Goal: Task Accomplishment & Management: Manage account settings

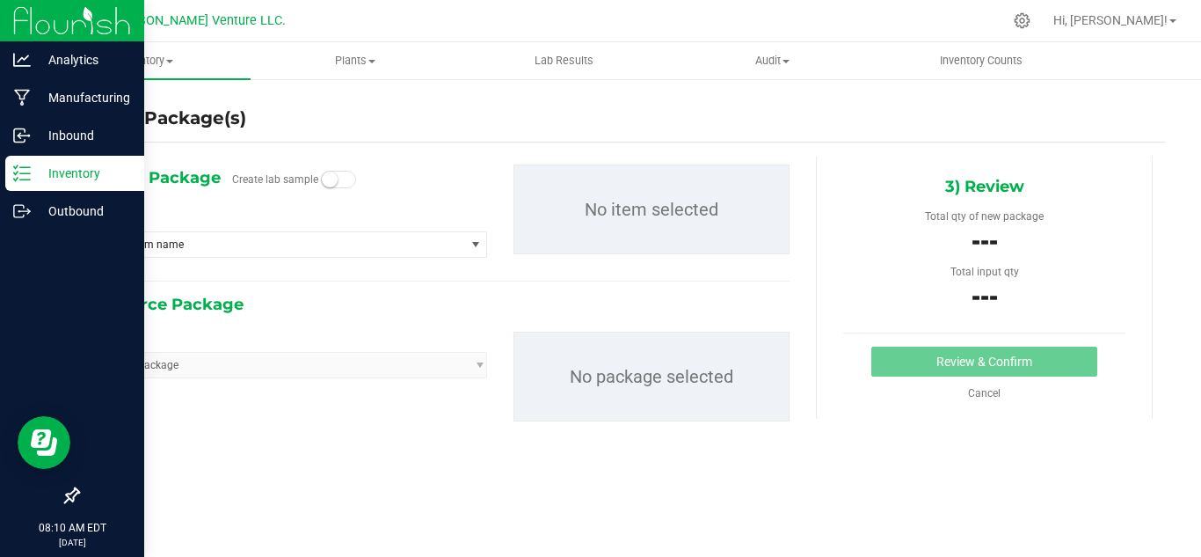
click at [48, 165] on p "Inventory" at bounding box center [84, 173] width 106 height 21
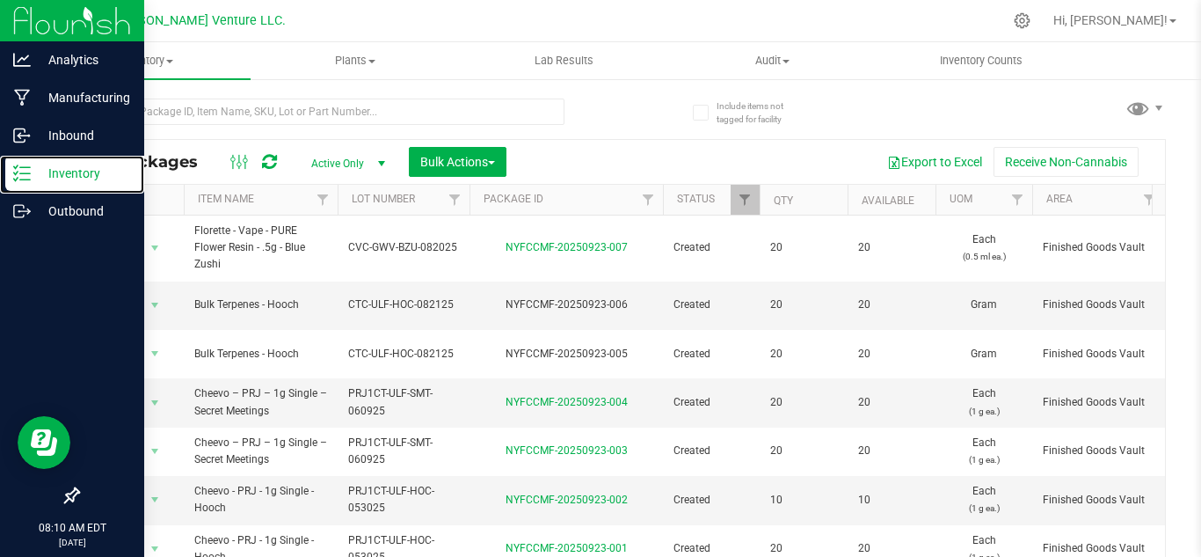
type input "[DATE]"
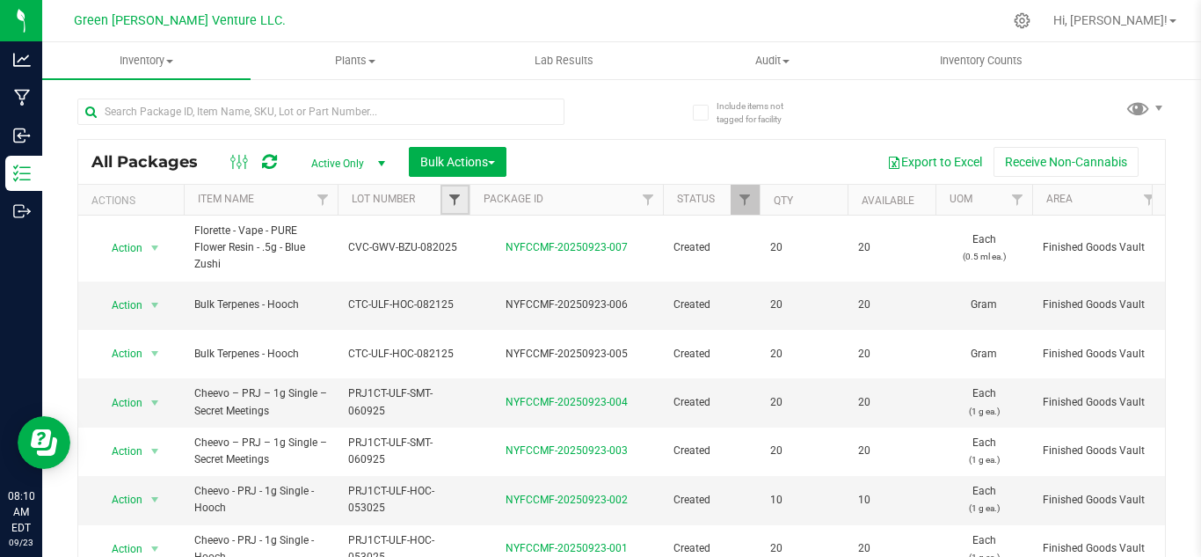
click at [455, 205] on span "Filter" at bounding box center [455, 200] width 14 height 14
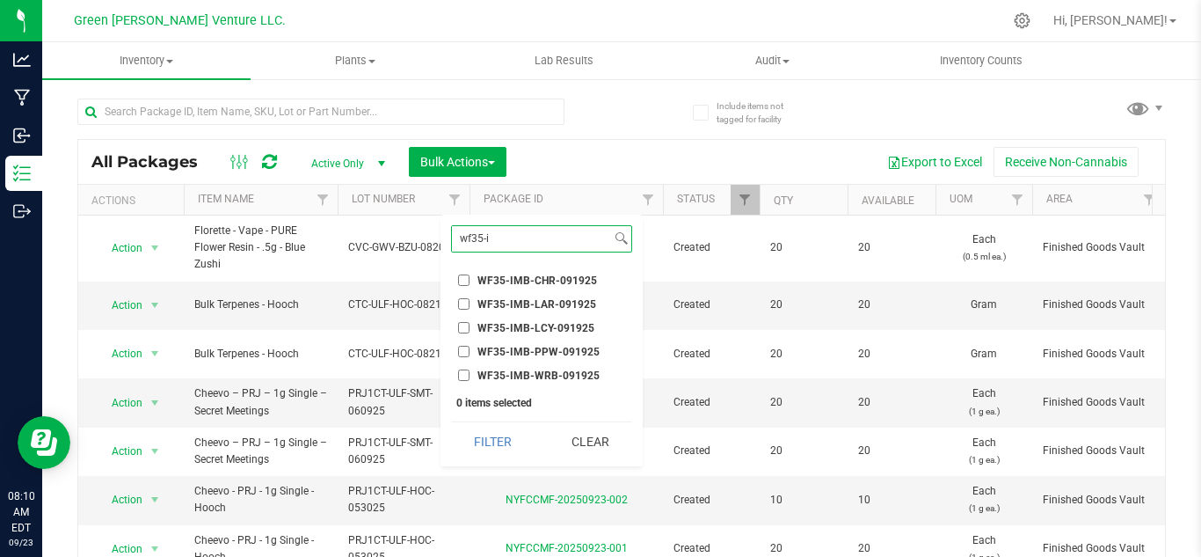
type input "wf35-i"
click at [566, 380] on span "WF35-IMB-WRB-091925" at bounding box center [539, 375] width 122 height 11
click at [470, 380] on input "WF35-IMB-WRB-091925" at bounding box center [463, 374] width 11 height 11
checkbox input "true"
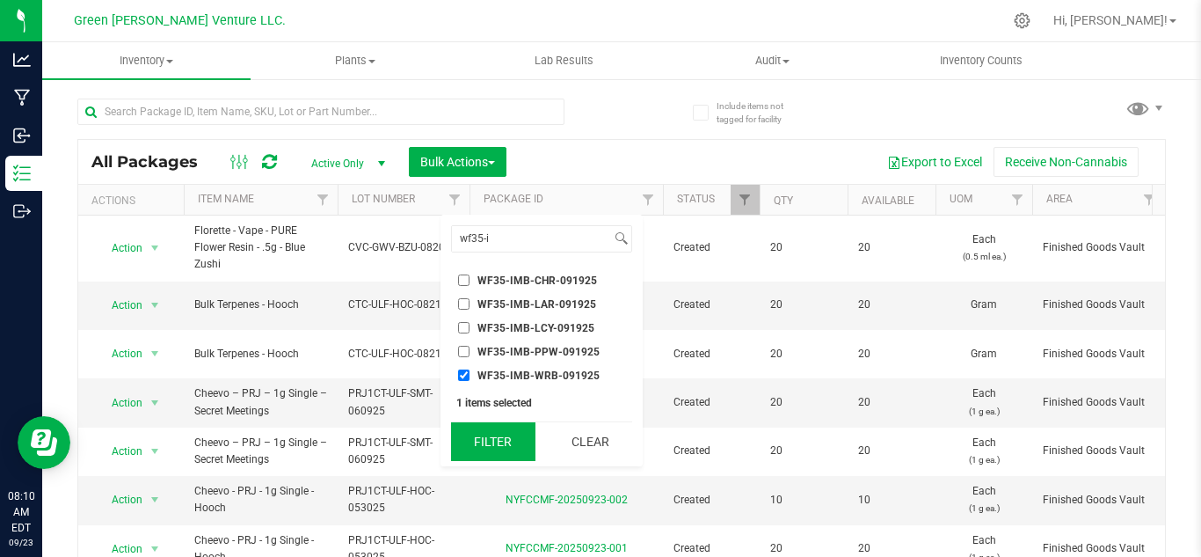
click at [507, 458] on button "Filter" at bounding box center [493, 441] width 84 height 39
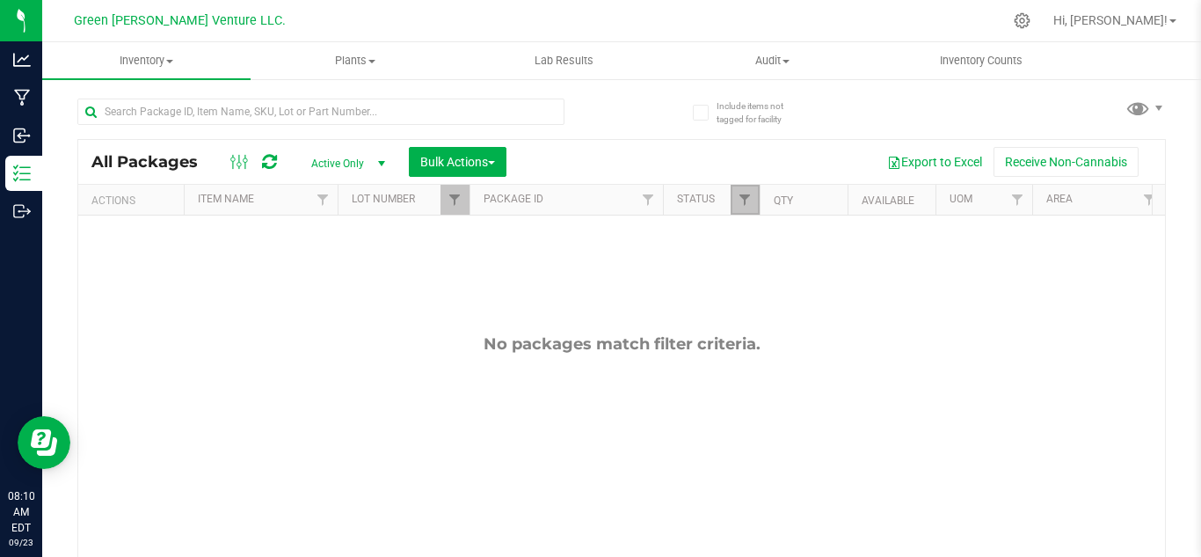
click at [747, 209] on link "Filter" at bounding box center [745, 200] width 29 height 30
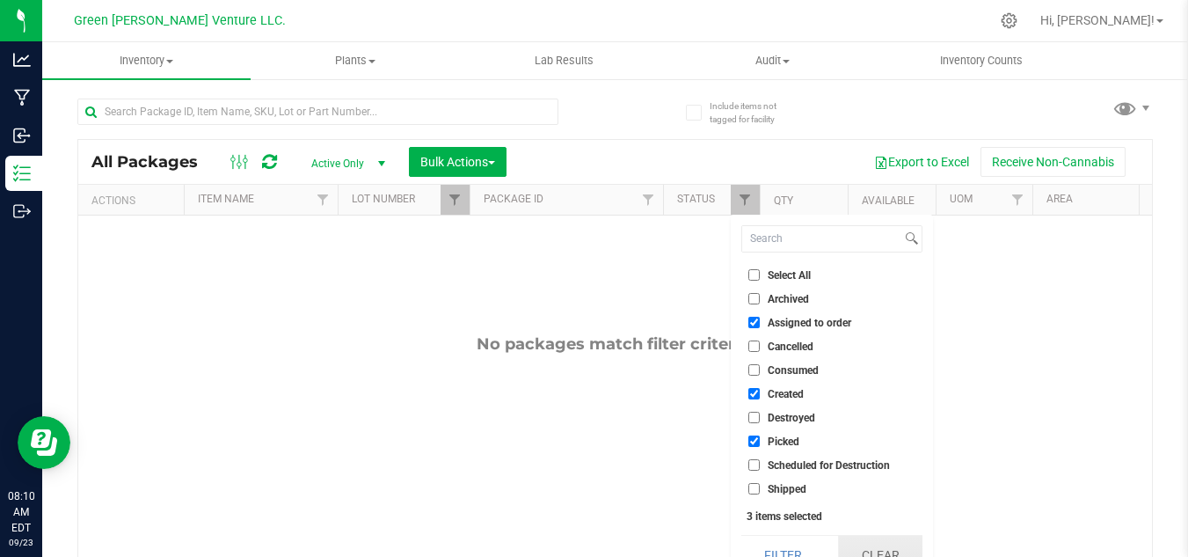
click at [882, 544] on button "Clear" at bounding box center [880, 555] width 84 height 39
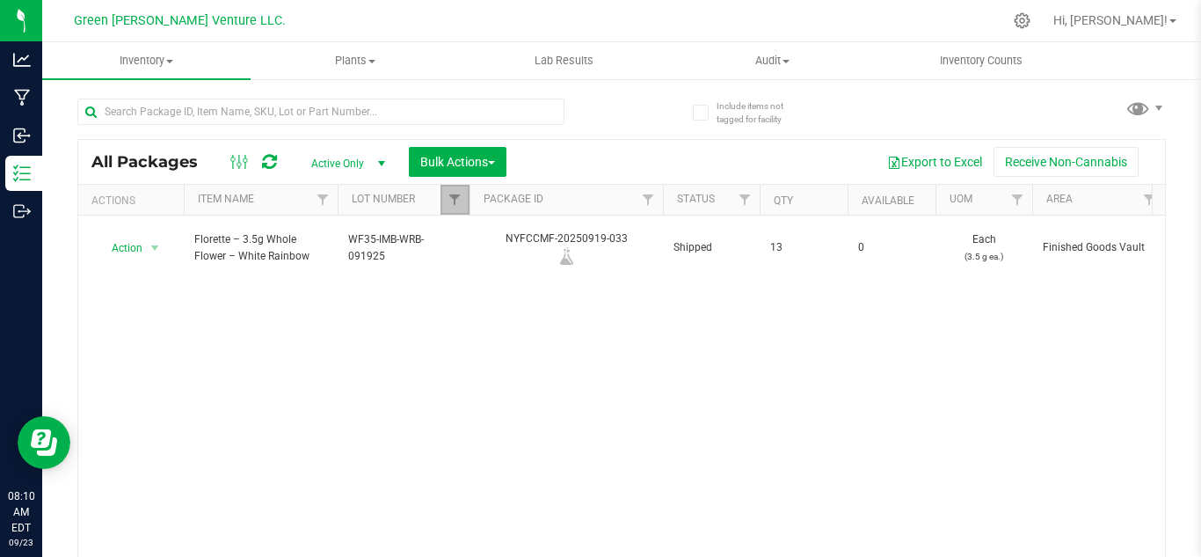
click at [456, 208] on link "Filter" at bounding box center [455, 200] width 29 height 30
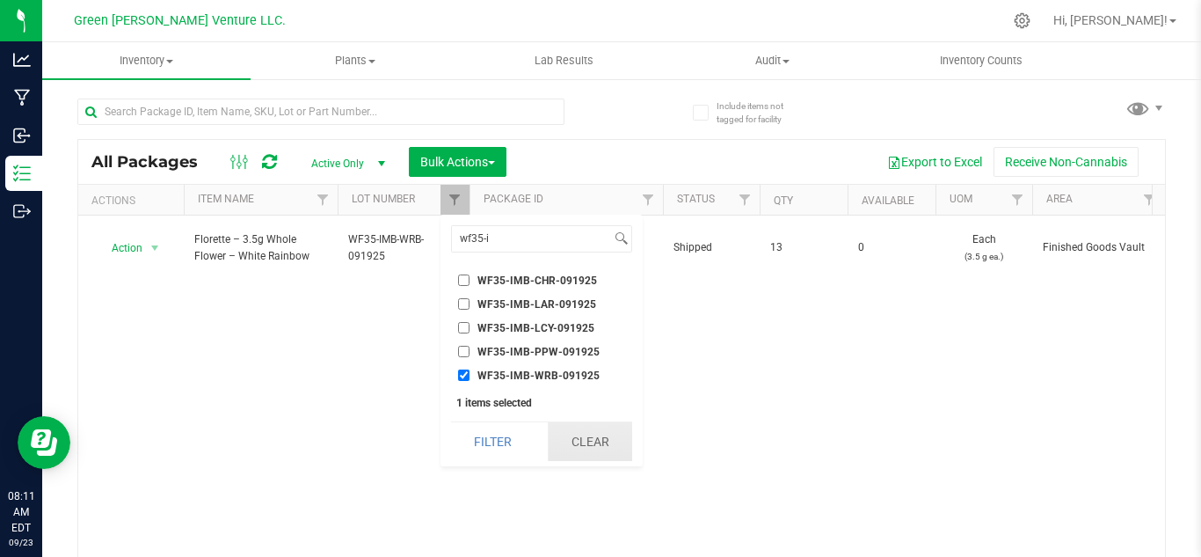
click at [588, 452] on button "Clear" at bounding box center [590, 441] width 84 height 39
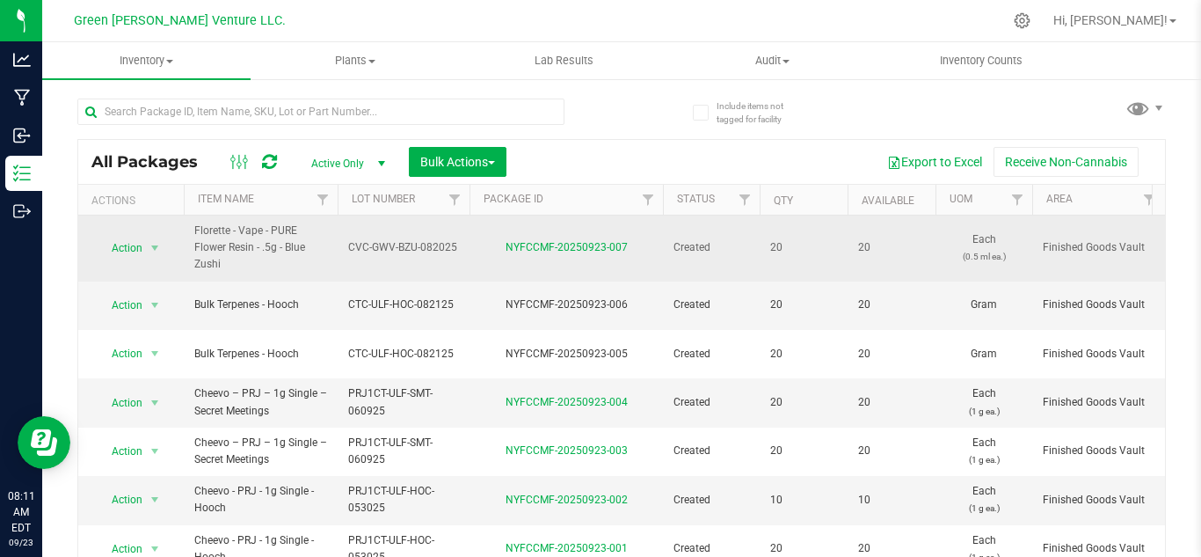
type input "[DATE]"
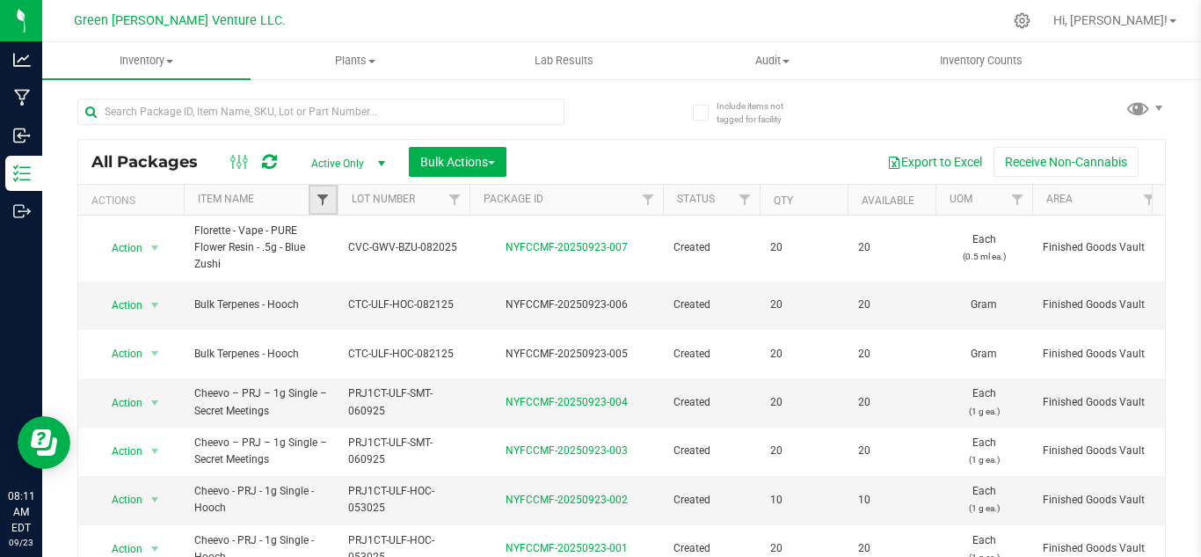
click at [327, 202] on span "Filter" at bounding box center [323, 200] width 14 height 14
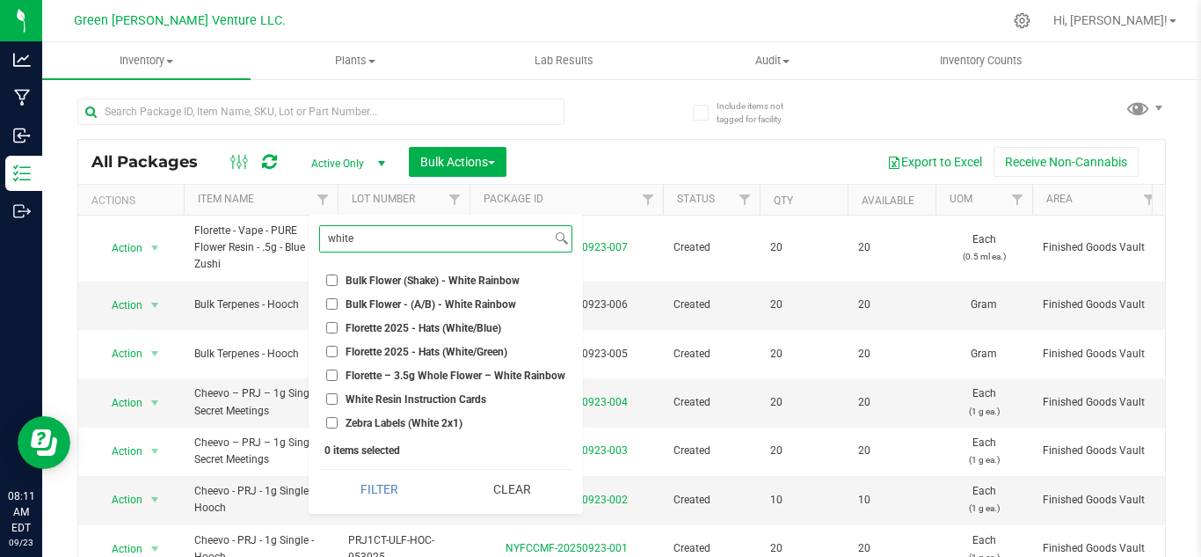
type input "white"
click at [403, 303] on span "Bulk Flower - (A/B) - White Rainbow" at bounding box center [431, 304] width 171 height 11
click at [338, 303] on input "Bulk Flower - (A/B) - White Rainbow" at bounding box center [331, 303] width 11 height 11
checkbox input "true"
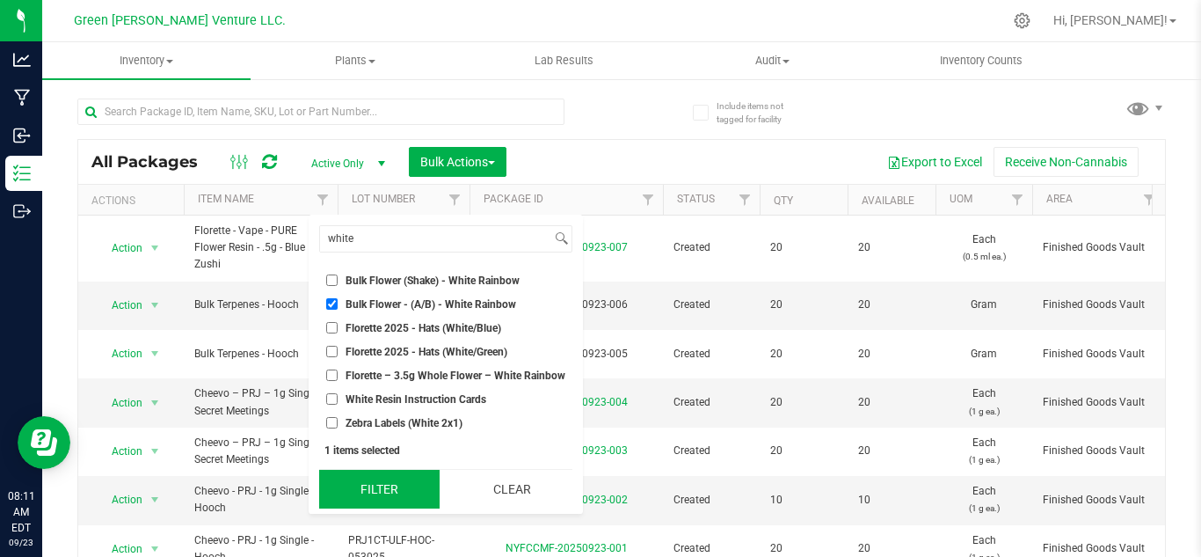
click at [385, 497] on button "Filter" at bounding box center [379, 489] width 120 height 39
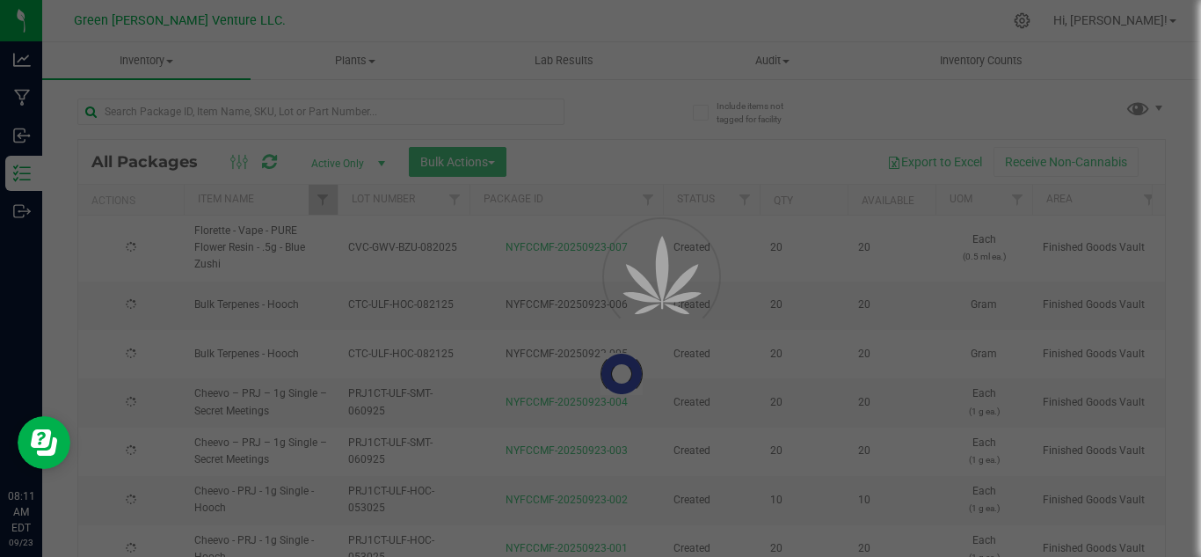
type input "[DATE]"
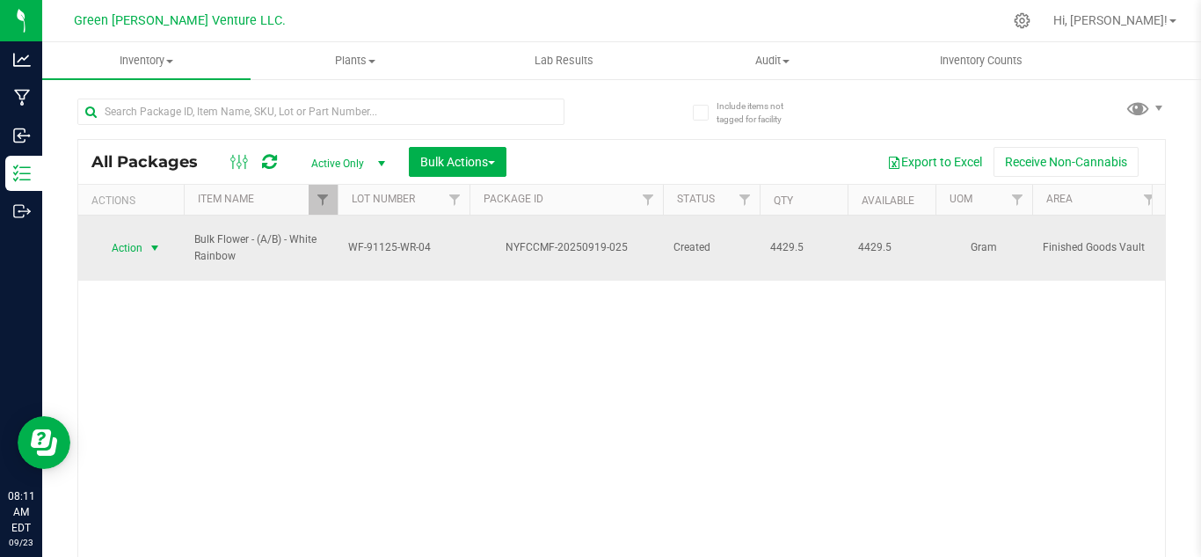
click at [127, 238] on span "Action" at bounding box center [119, 248] width 47 height 25
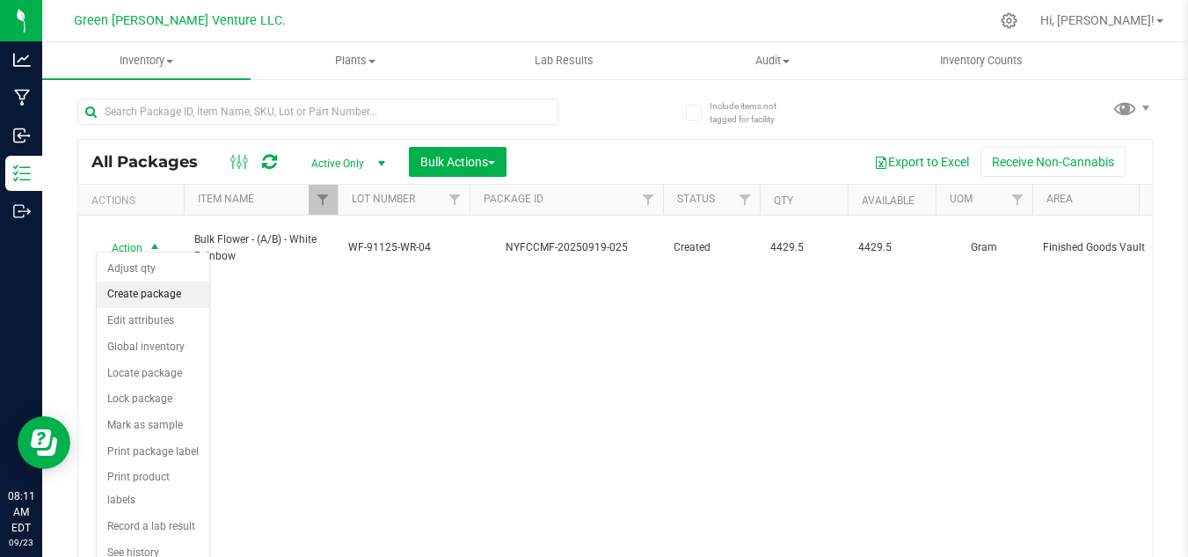
click at [136, 295] on li "Create package" at bounding box center [153, 294] width 113 height 26
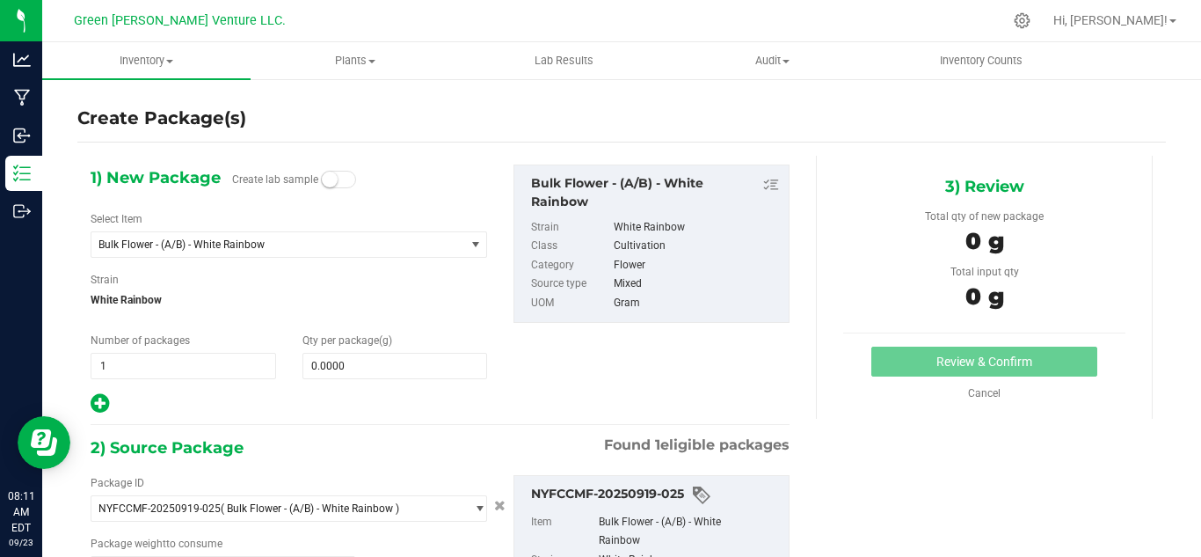
type input "0.0000 g"
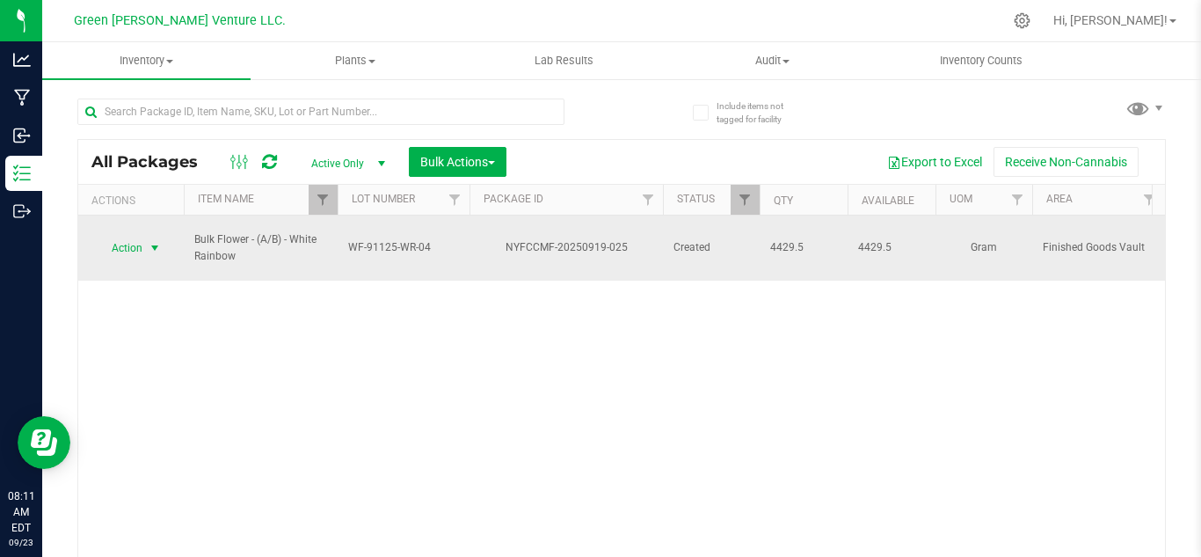
click at [129, 244] on span "Action" at bounding box center [119, 248] width 47 height 25
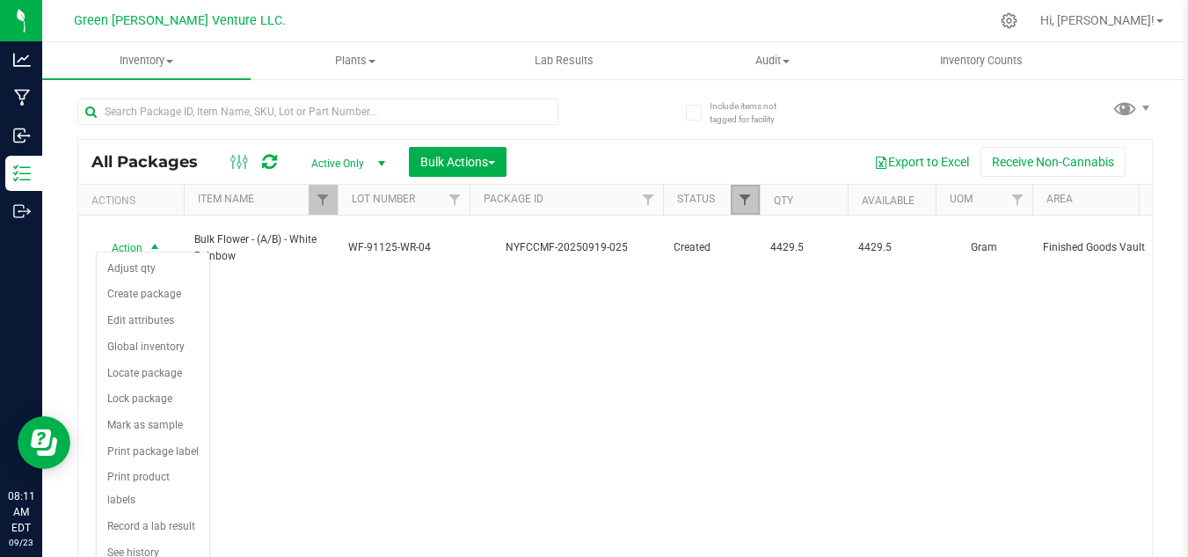
click at [747, 201] on span "Filter" at bounding box center [745, 200] width 14 height 14
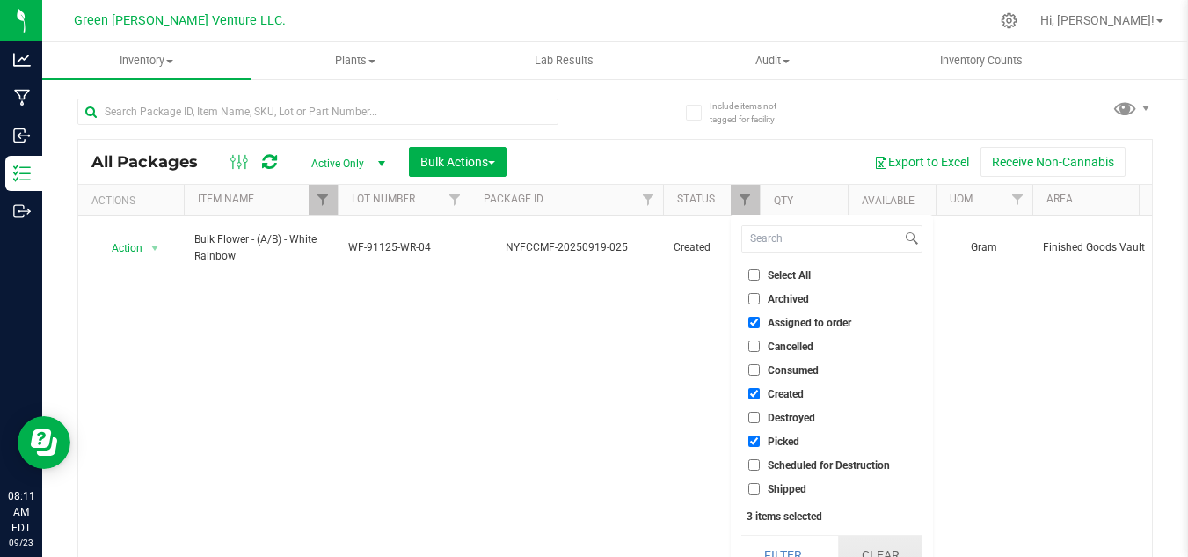
click at [872, 547] on button "Clear" at bounding box center [880, 555] width 84 height 39
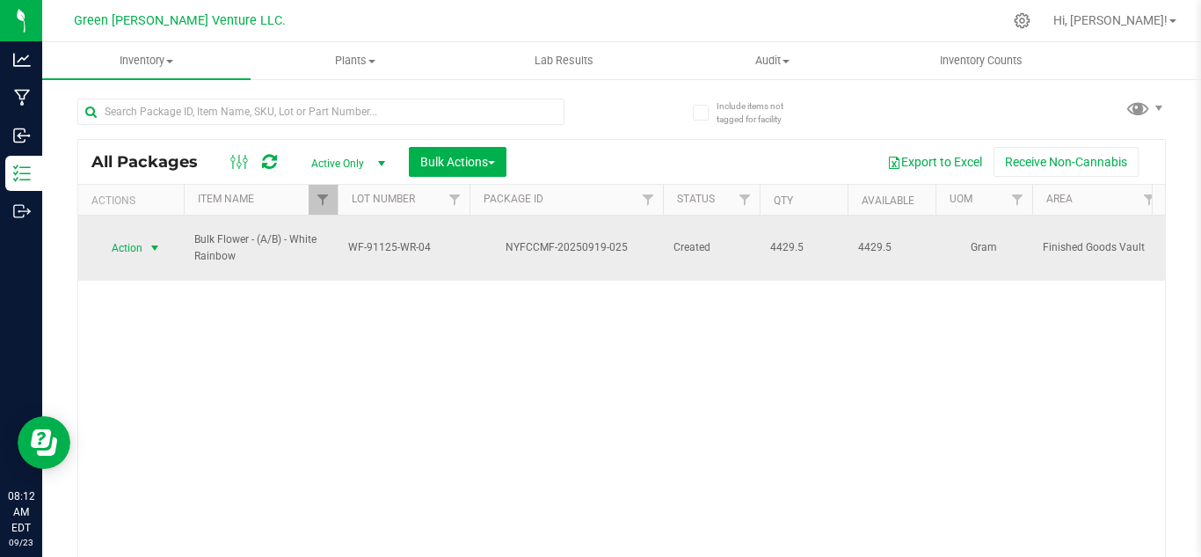
click at [136, 241] on span "Action" at bounding box center [119, 248] width 47 height 25
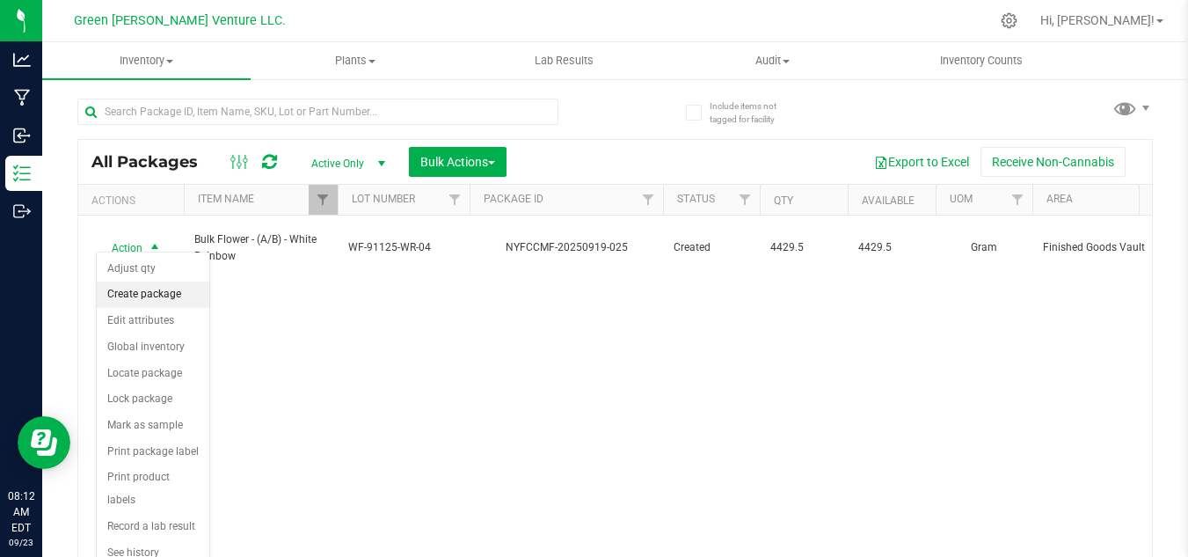
click at [121, 292] on li "Create package" at bounding box center [153, 294] width 113 height 26
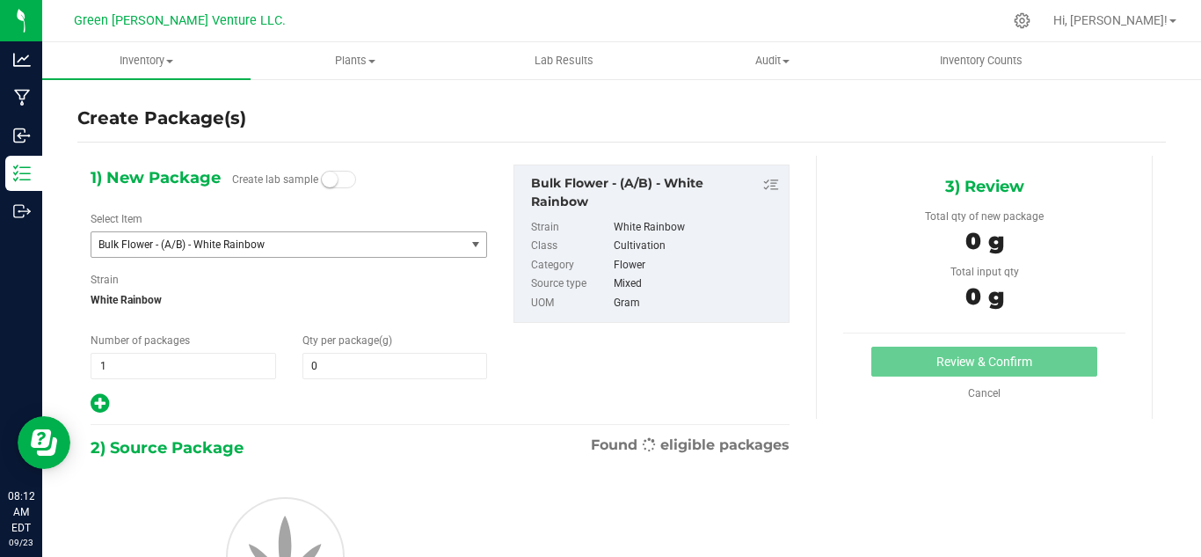
type input "0.0000"
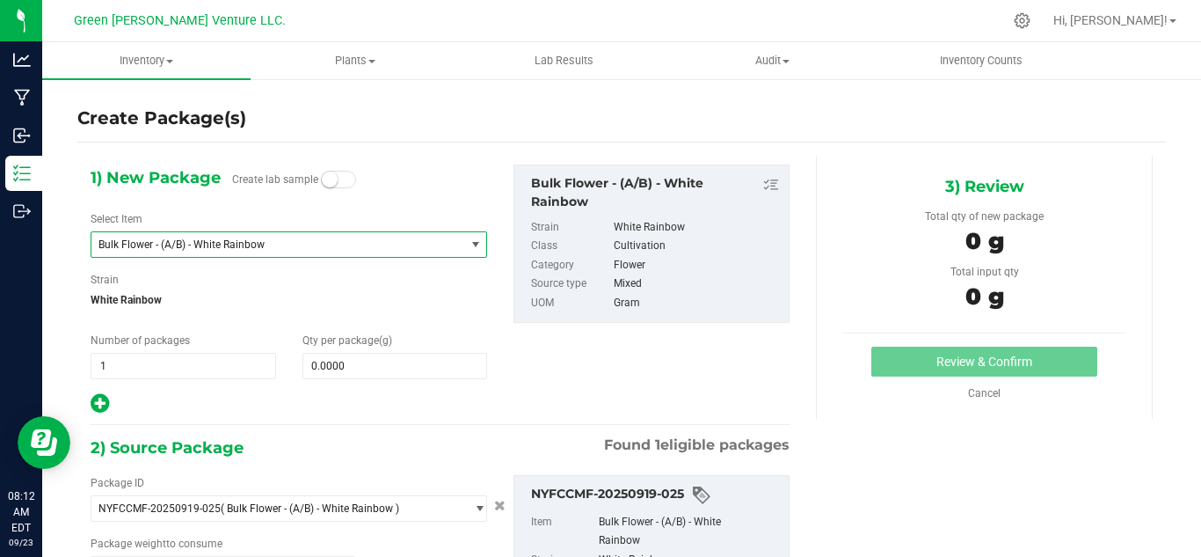
click at [249, 249] on span "Bulk Flower - (A/B) - White Rainbow" at bounding box center [270, 244] width 345 height 12
type input "0.0000 g"
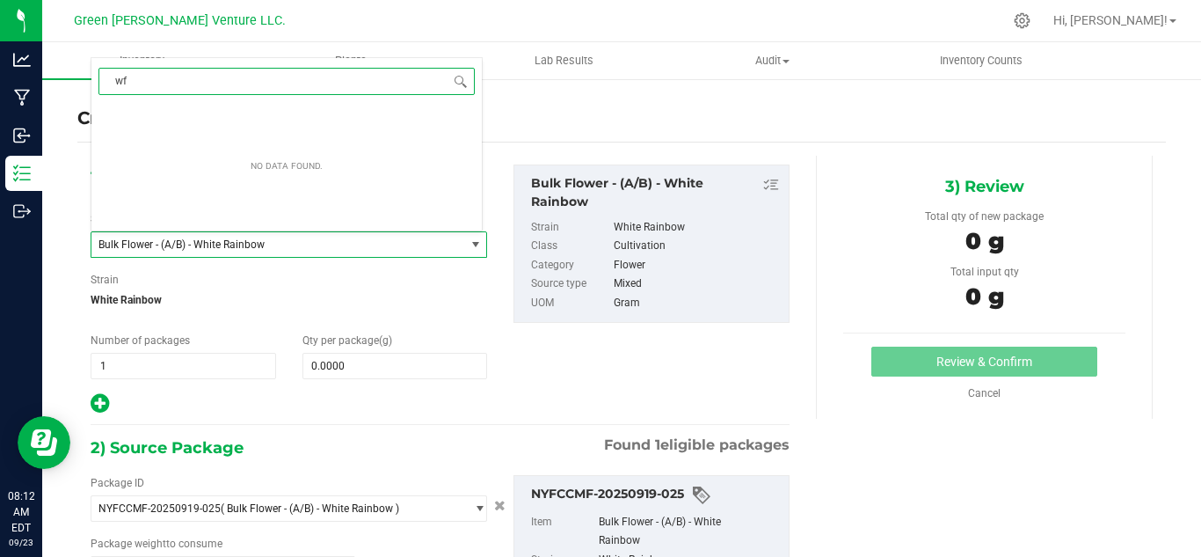
type input "w"
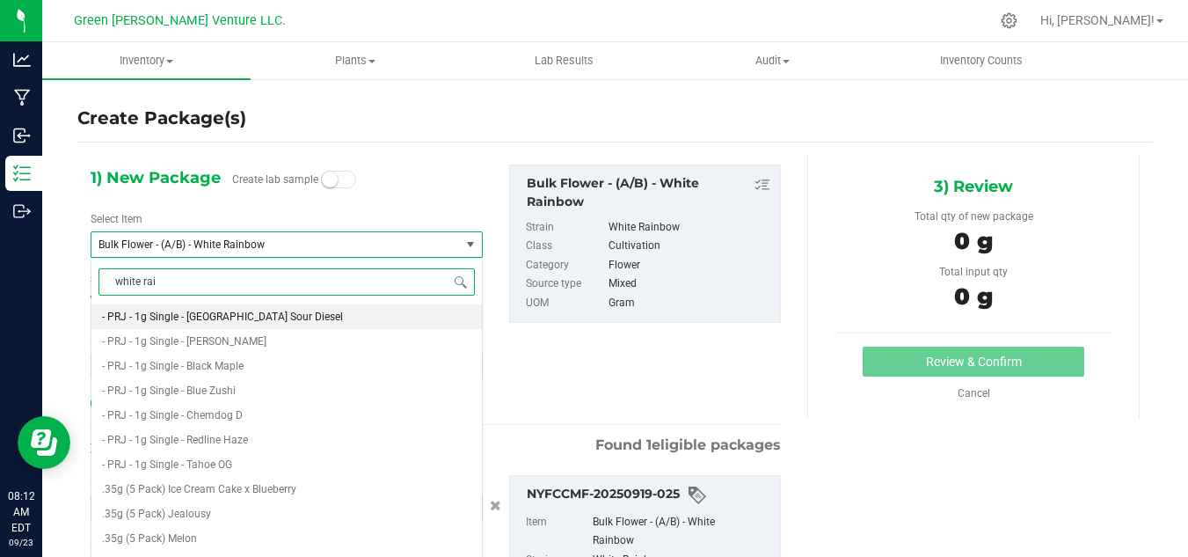
type input "white rain"
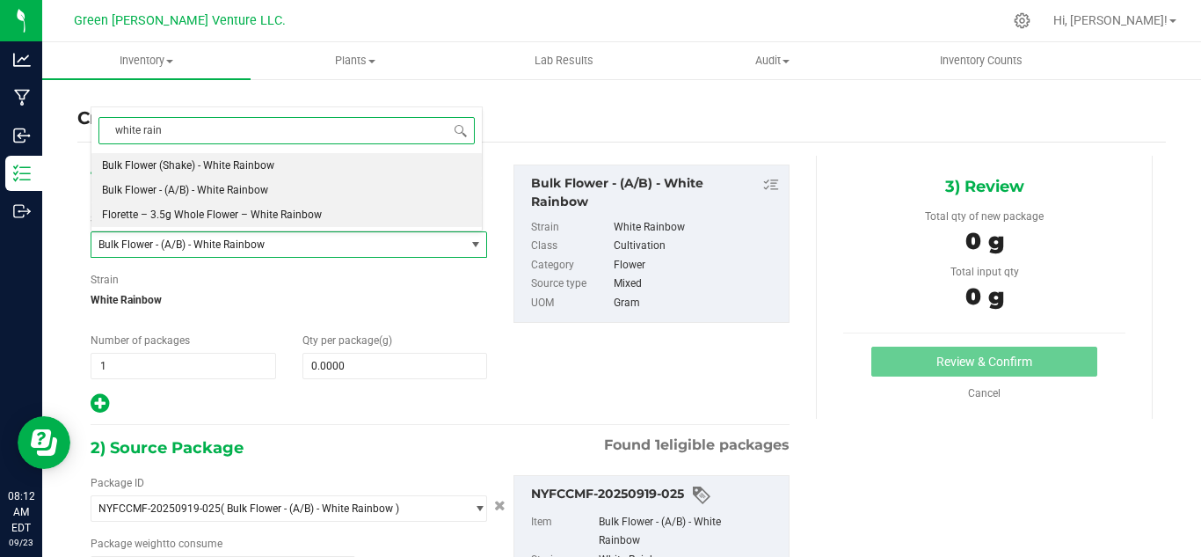
click at [277, 213] on span "Florette – 3.5g Whole Flower – White Rainbow" at bounding box center [212, 214] width 220 height 12
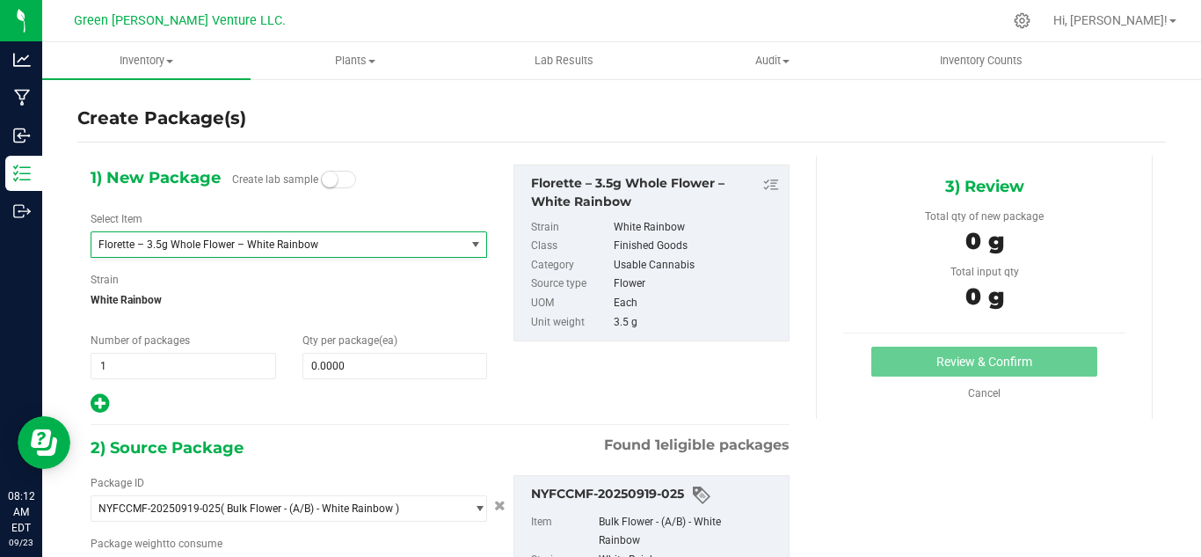
type input "0"
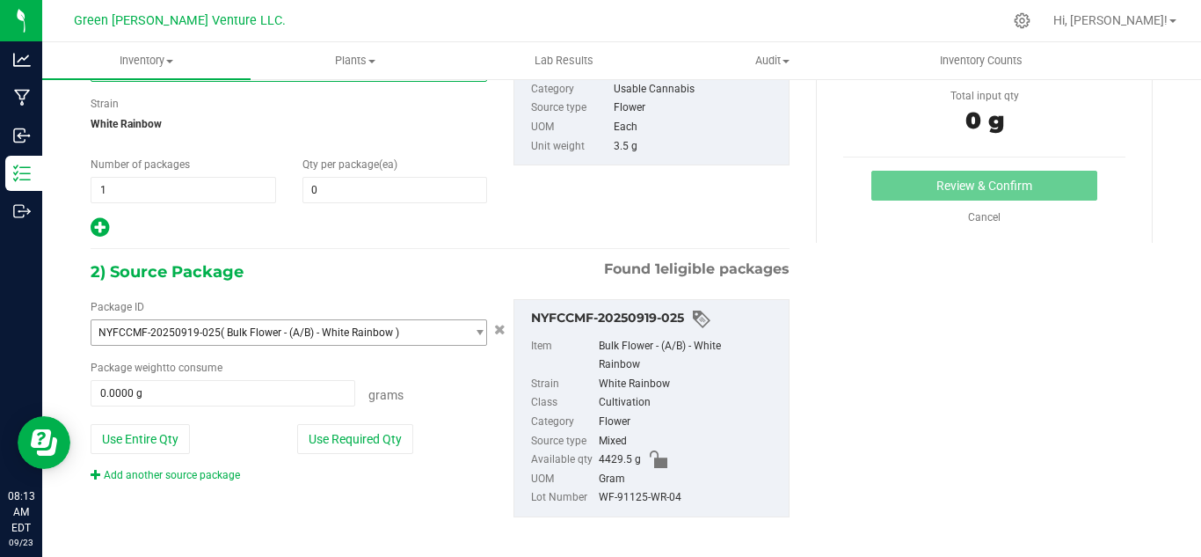
scroll to position [186, 0]
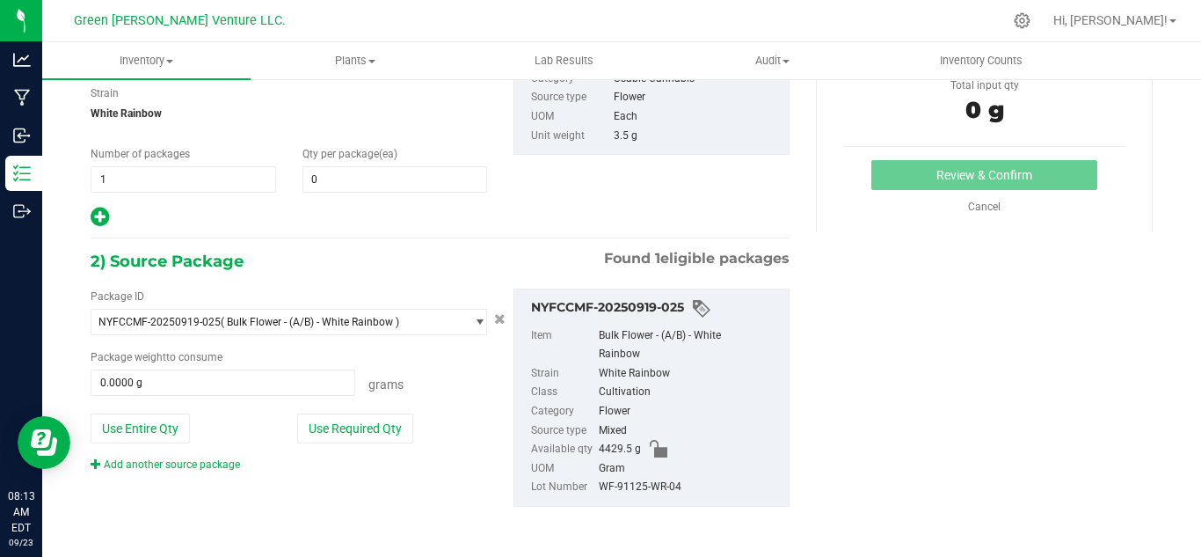
drag, startPoint x: 591, startPoint y: 484, endPoint x: 713, endPoint y: 484, distance: 122.2
click at [713, 484] on li "Lot Number WF-91125-WR-04" at bounding box center [655, 487] width 249 height 19
click at [469, 491] on div "Package ID NYFCCMF-20250919-025 ( Bulk Flower - (A/B) - White Rainbow ) NYFCCMF…" at bounding box center [440, 397] width 726 height 246
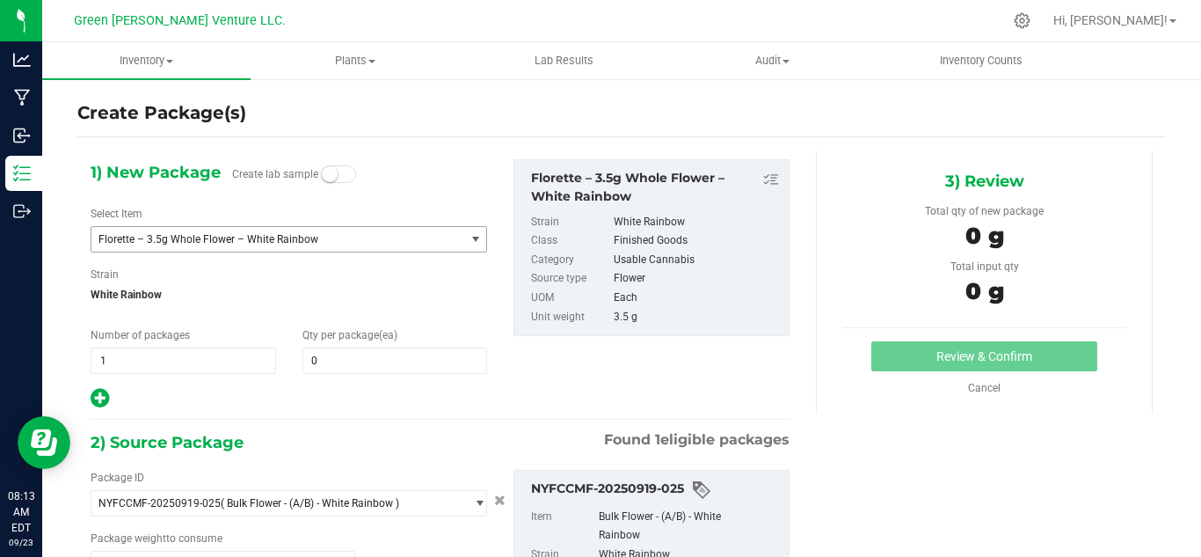
scroll to position [0, 0]
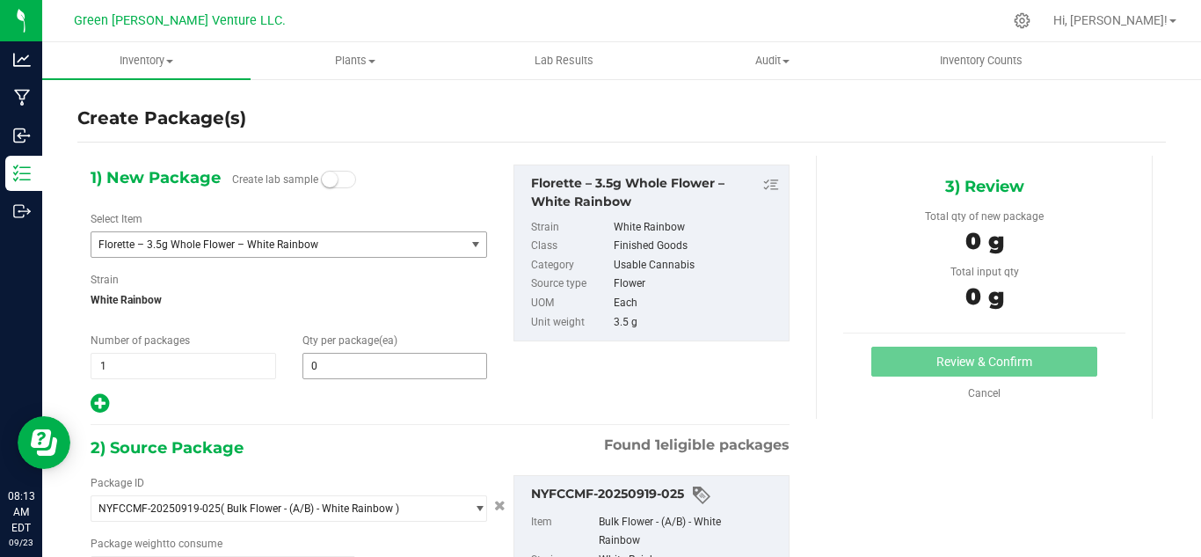
click at [338, 367] on span "0 0" at bounding box center [396, 366] width 186 height 26
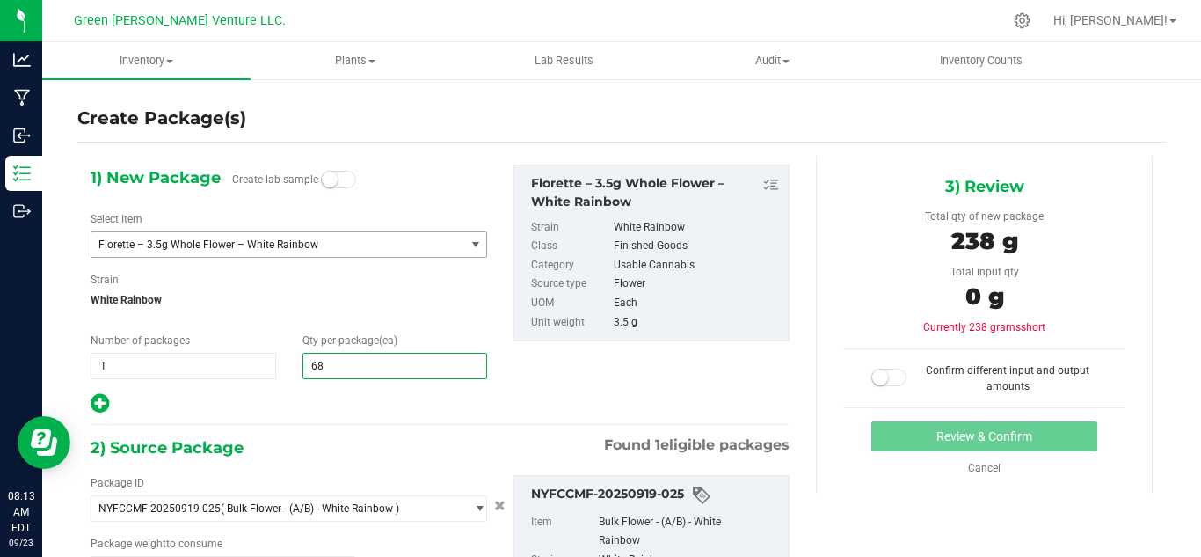
type input "684"
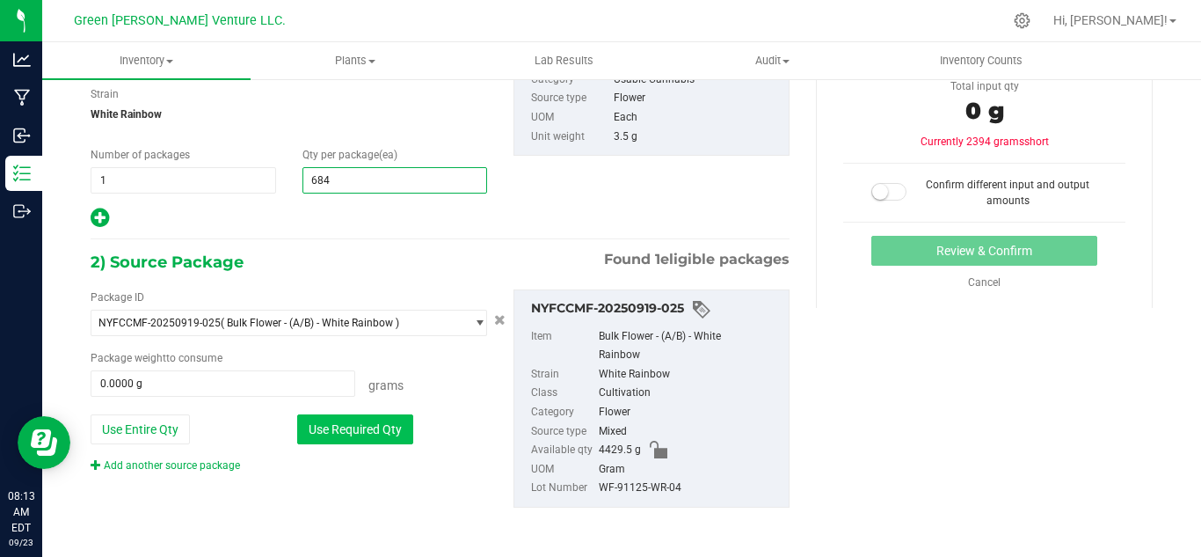
scroll to position [186, 0]
click at [376, 427] on button "Use Required Qty" at bounding box center [355, 428] width 116 height 30
type input "684"
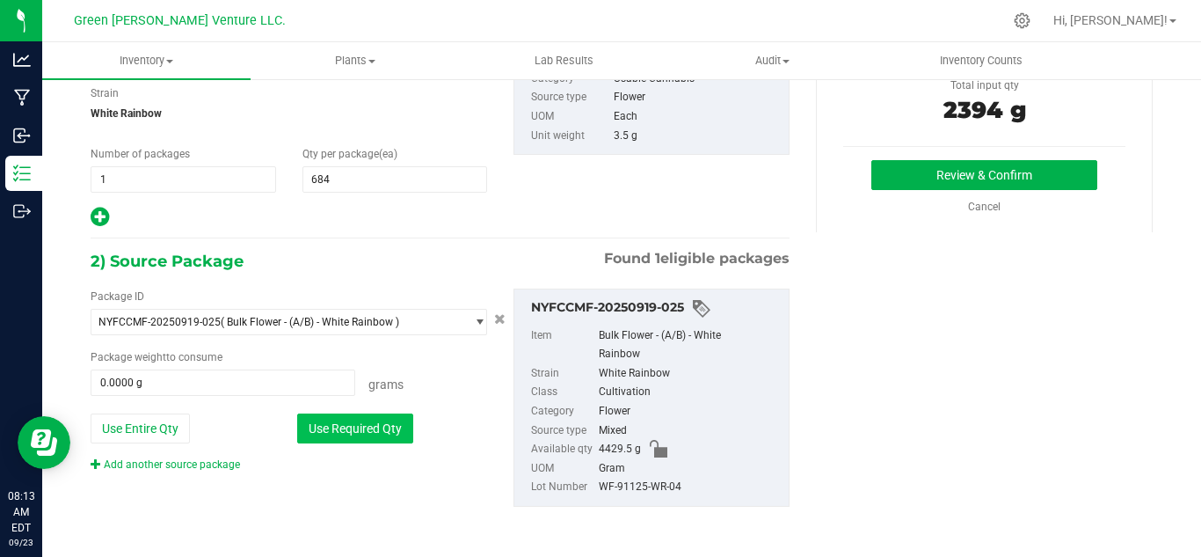
type input "2394.0000 g"
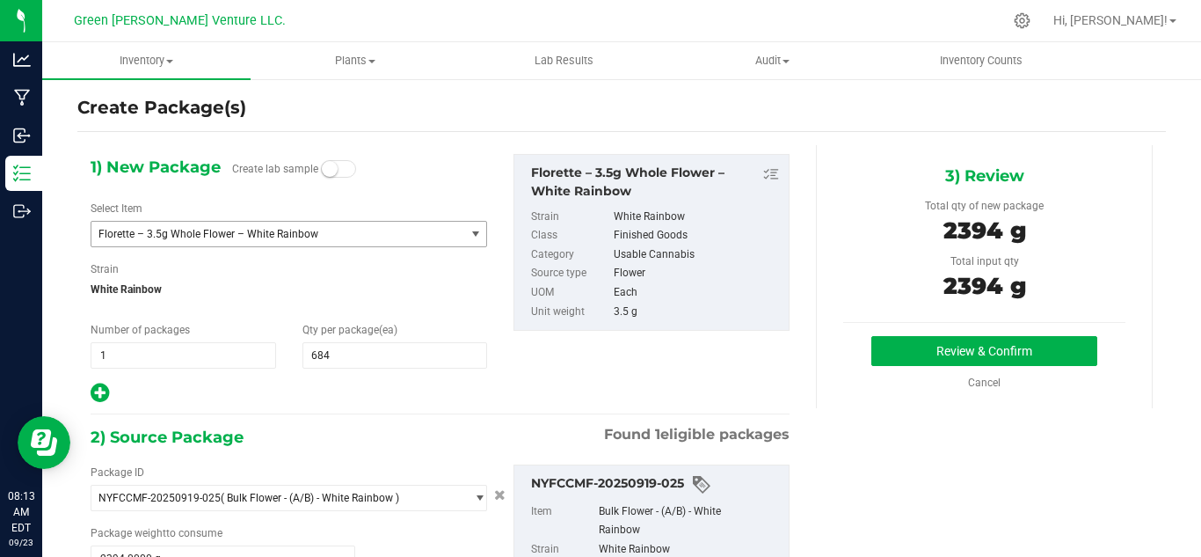
scroll to position [98, 0]
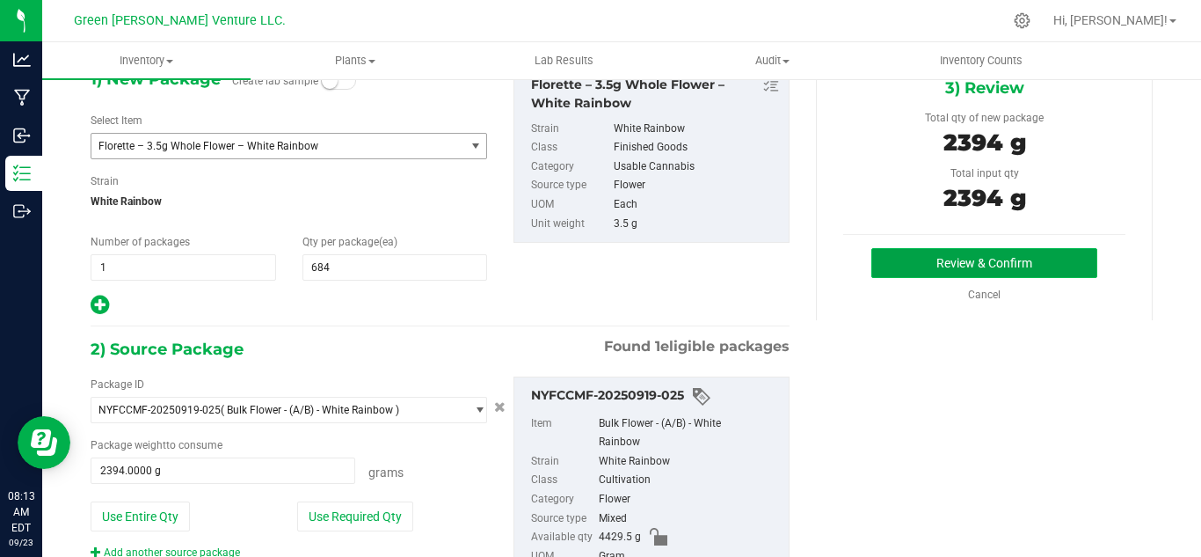
click at [899, 264] on button "Review & Confirm" at bounding box center [985, 263] width 226 height 30
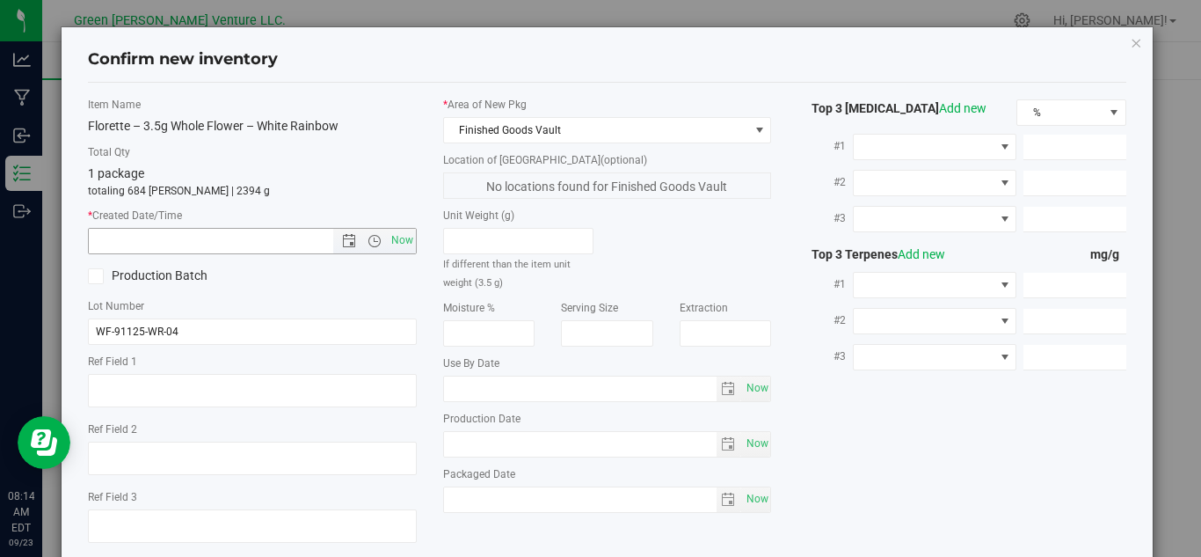
click at [248, 247] on input "text" at bounding box center [226, 241] width 274 height 25
click at [394, 243] on span "Now" at bounding box center [402, 241] width 30 height 26
type input "[DATE] 8:14 AM"
click at [100, 276] on icon at bounding box center [96, 276] width 11 height 0
click at [0, 0] on input "Production Batch" at bounding box center [0, 0] width 0 height 0
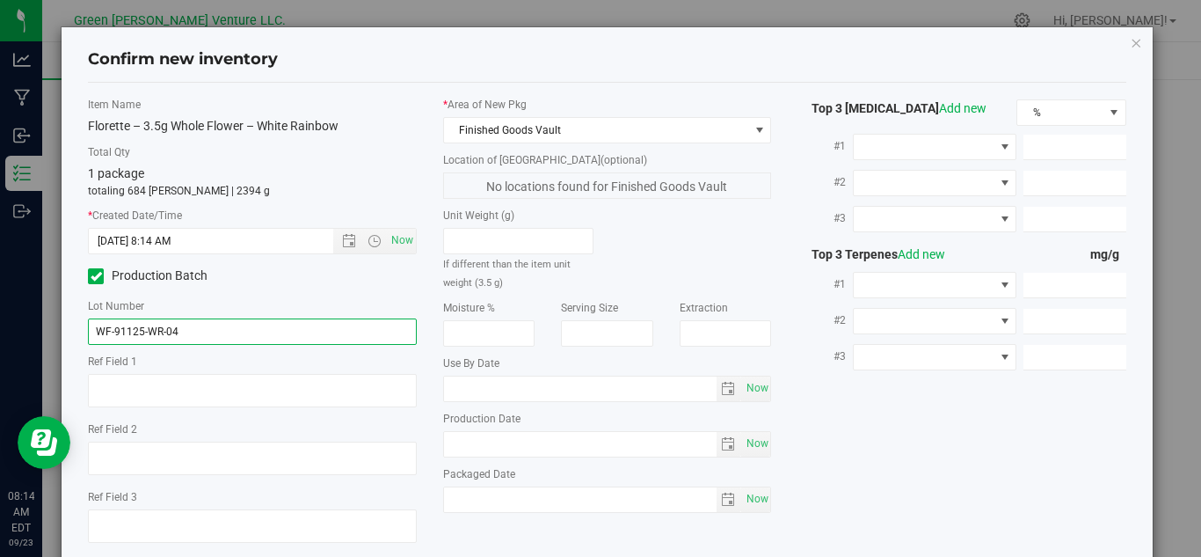
drag, startPoint x: 213, startPoint y: 328, endPoint x: 41, endPoint y: 345, distance: 172.3
click at [41, 345] on div "Confirm new inventory Item Name Florette – 3.5g Whole Flower – White Rainbow To…" at bounding box center [607, 278] width 1215 height 557
paste input "35-IMB-WRB-091925"
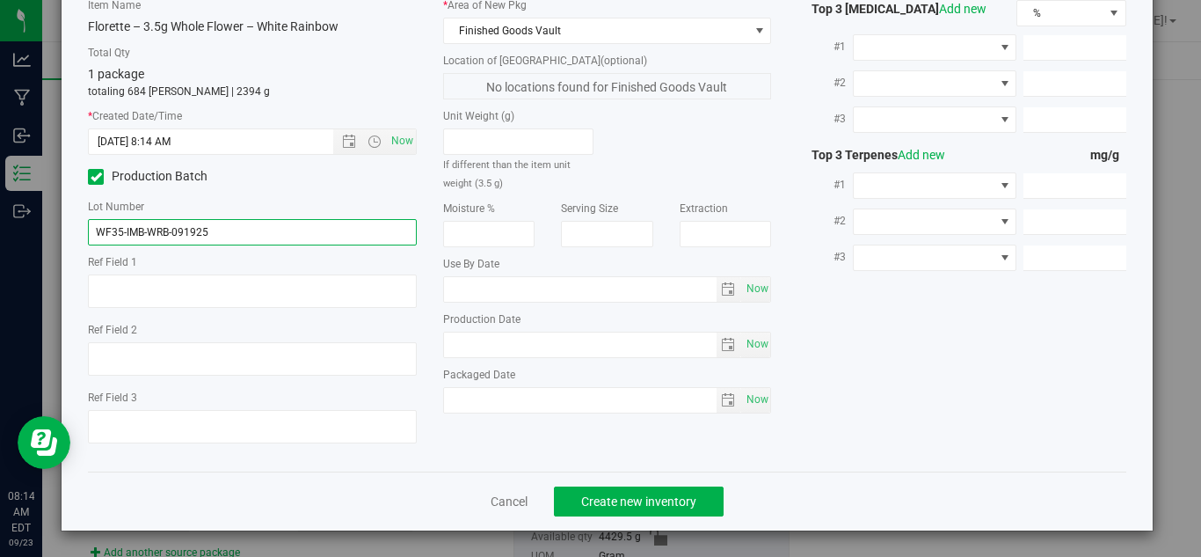
scroll to position [100, 0]
type input "WF35-IMB-WRB-091925"
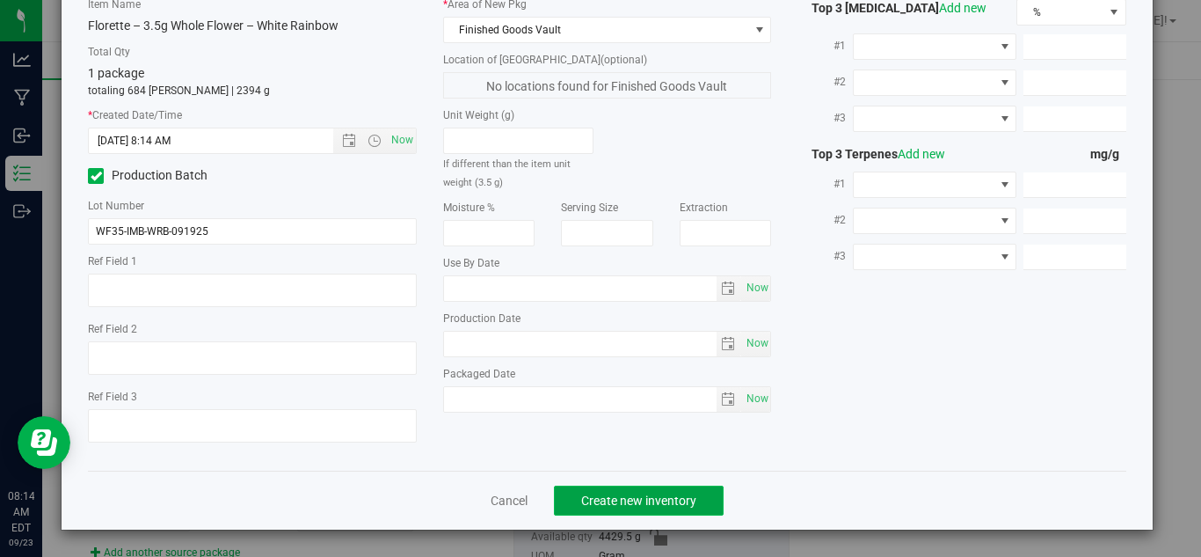
click at [640, 495] on span "Create new inventory" at bounding box center [638, 500] width 115 height 14
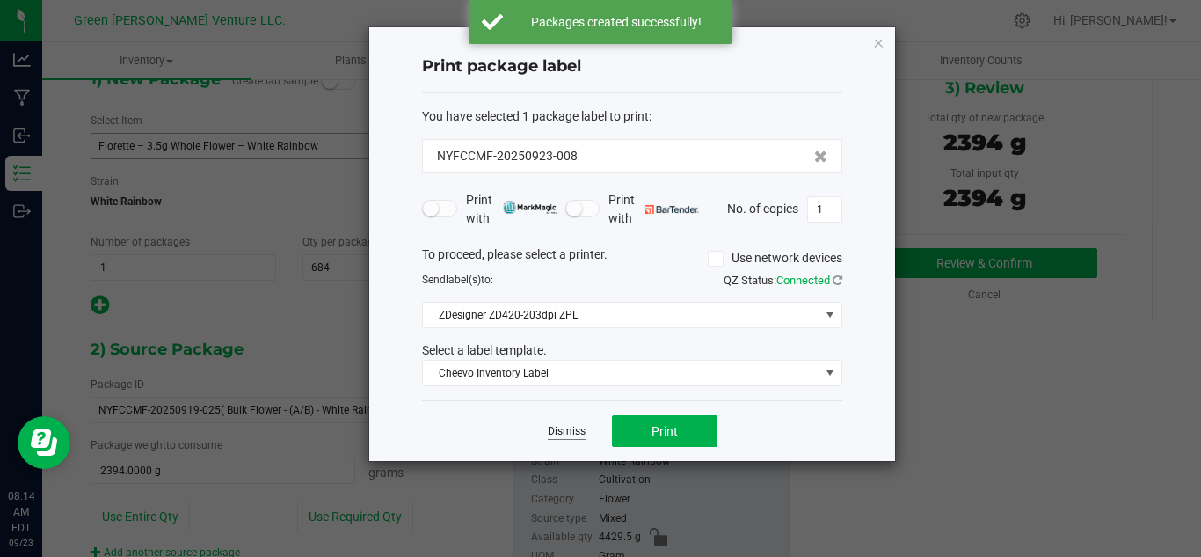
click at [556, 434] on link "Dismiss" at bounding box center [567, 431] width 38 height 15
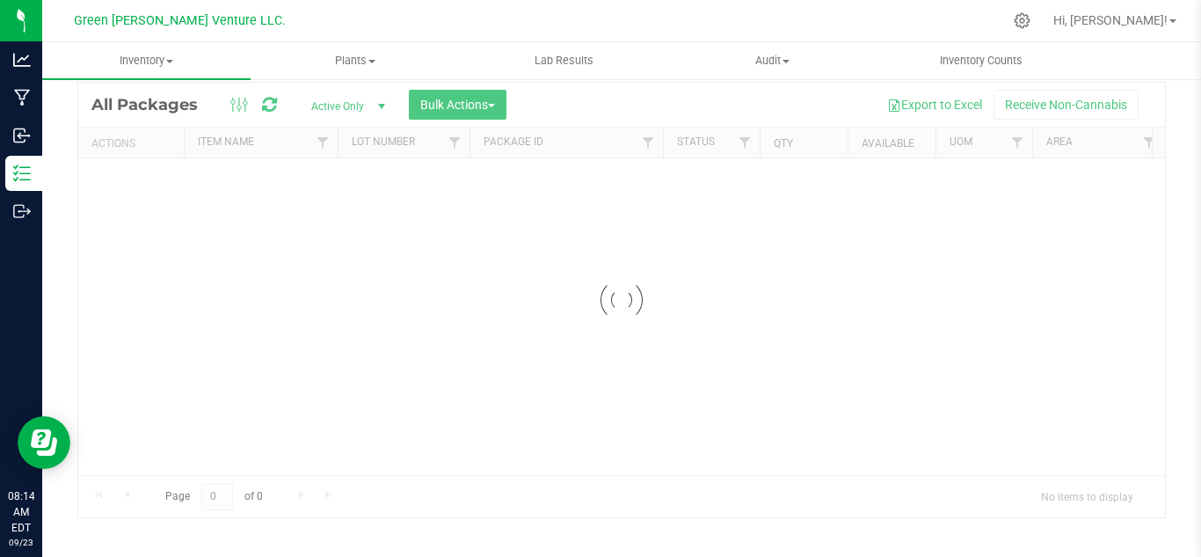
scroll to position [57, 0]
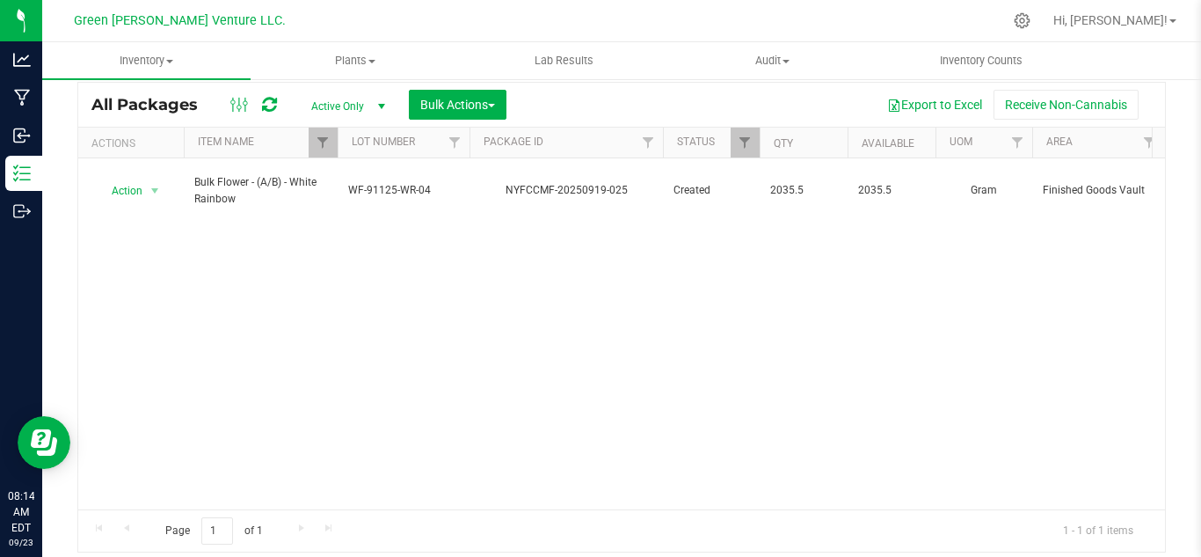
click at [334, 146] on div at bounding box center [338, 143] width 8 height 31
click at [328, 146] on span "Filter" at bounding box center [323, 142] width 14 height 14
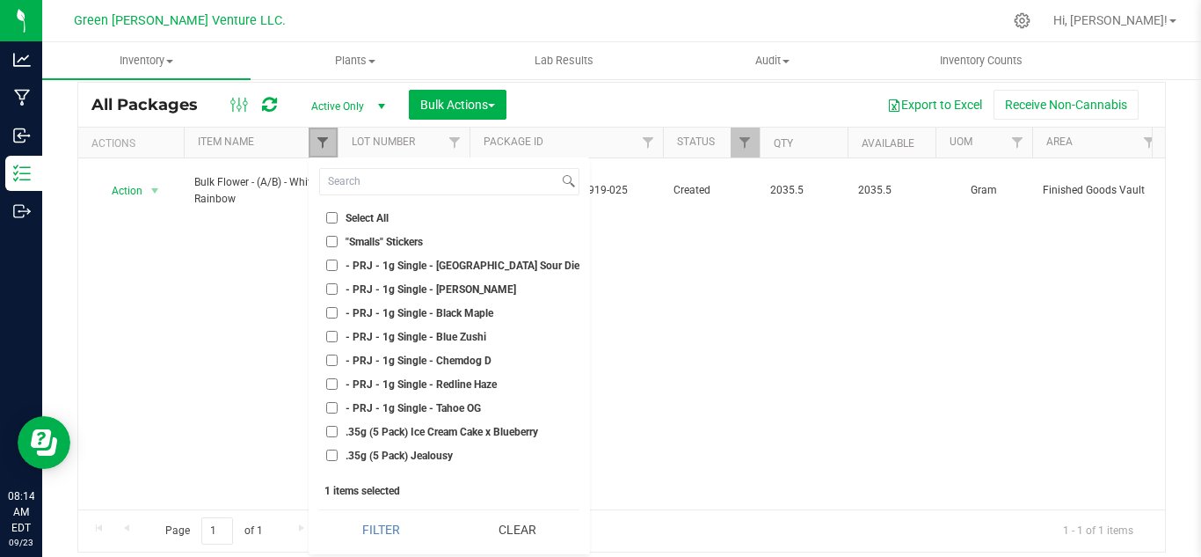
click at [328, 146] on span "Filter" at bounding box center [323, 142] width 14 height 14
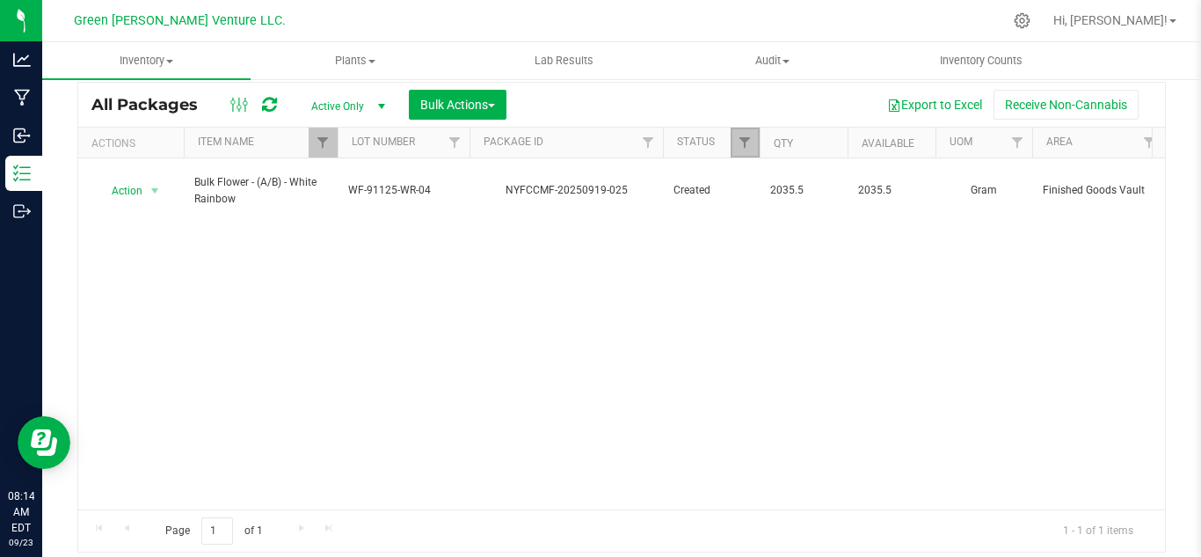
click at [734, 140] on link "Filter" at bounding box center [745, 143] width 29 height 30
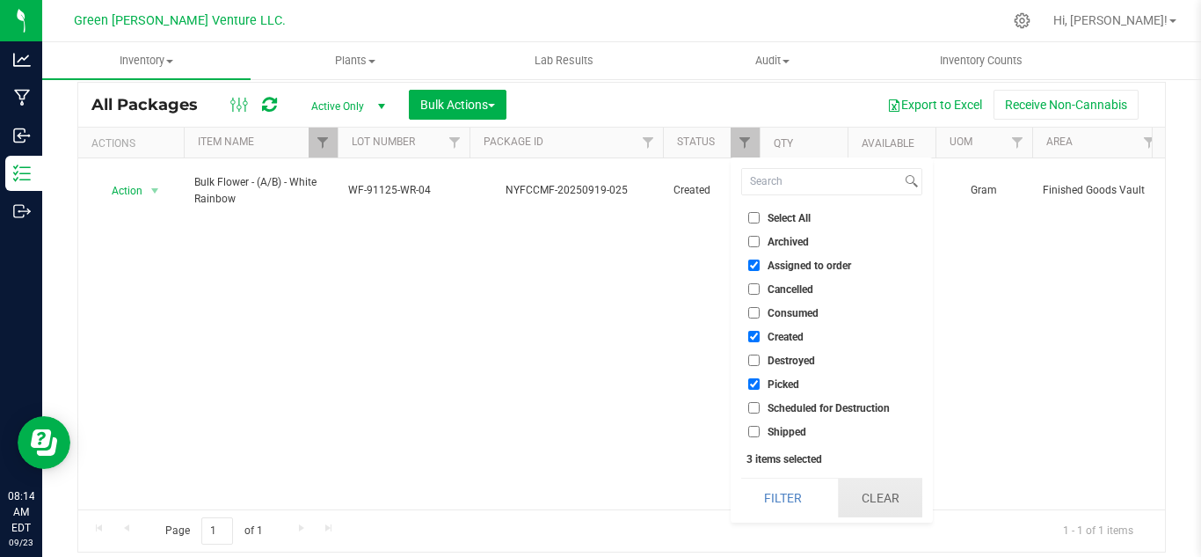
click at [889, 492] on button "Clear" at bounding box center [880, 497] width 84 height 39
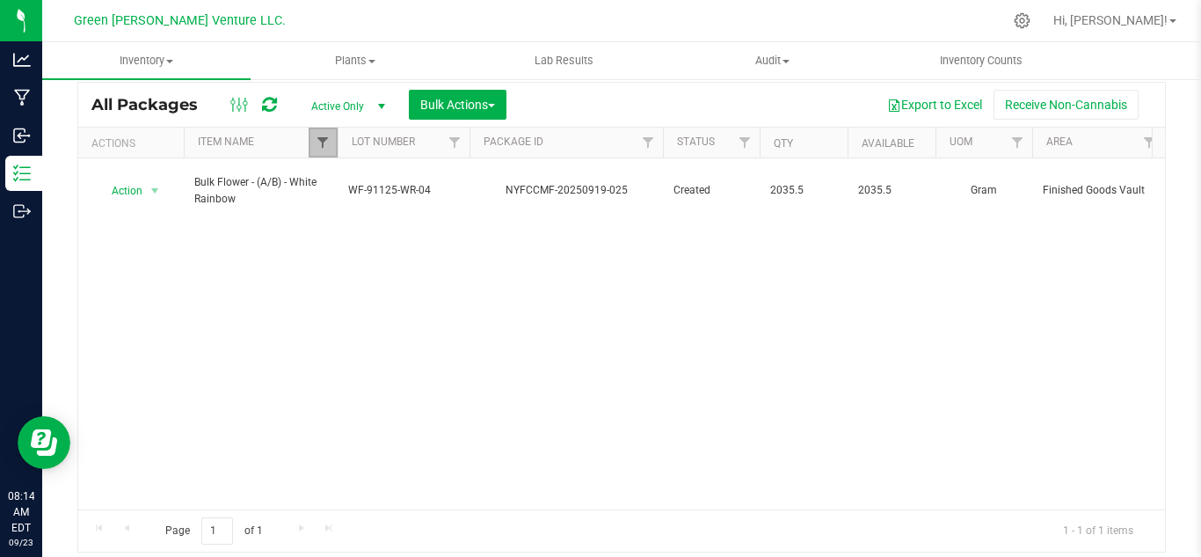
click at [323, 142] on span "Filter" at bounding box center [323, 142] width 14 height 14
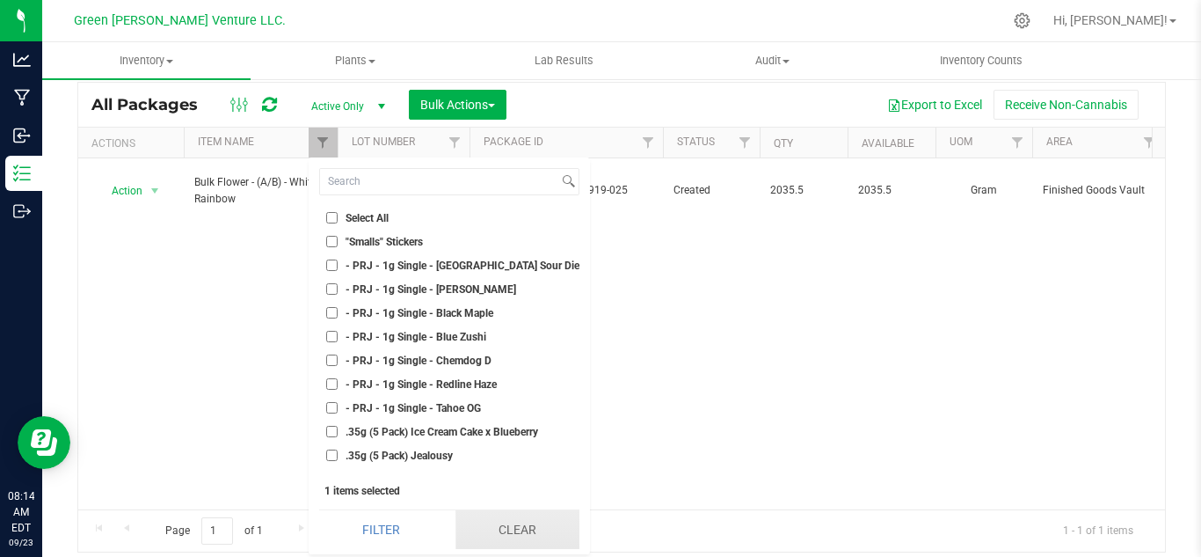
click at [521, 536] on button "Clear" at bounding box center [518, 529] width 124 height 39
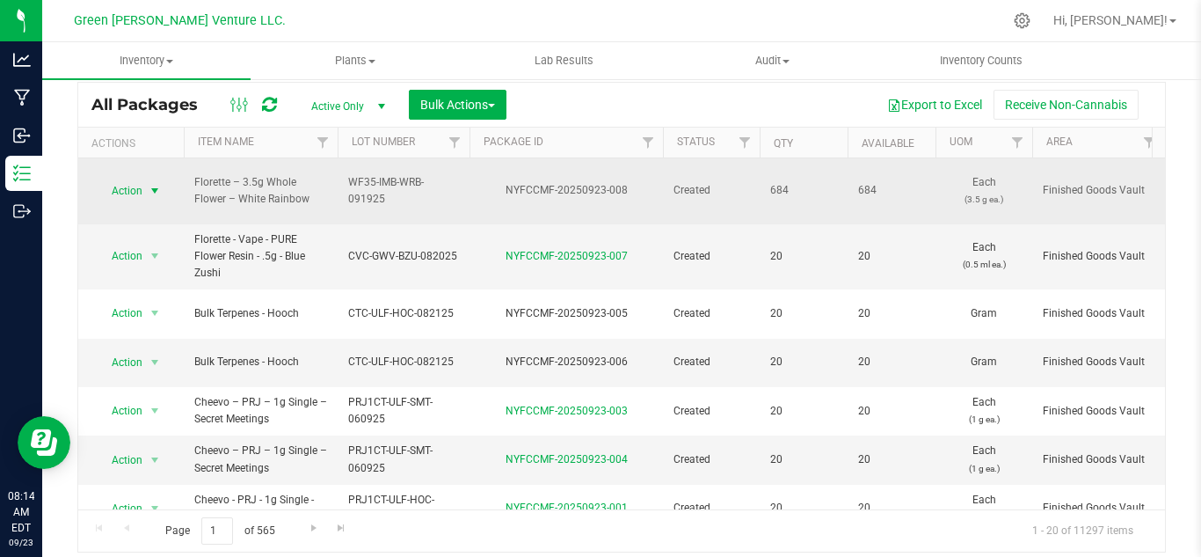
click at [128, 180] on span "Action" at bounding box center [119, 191] width 47 height 25
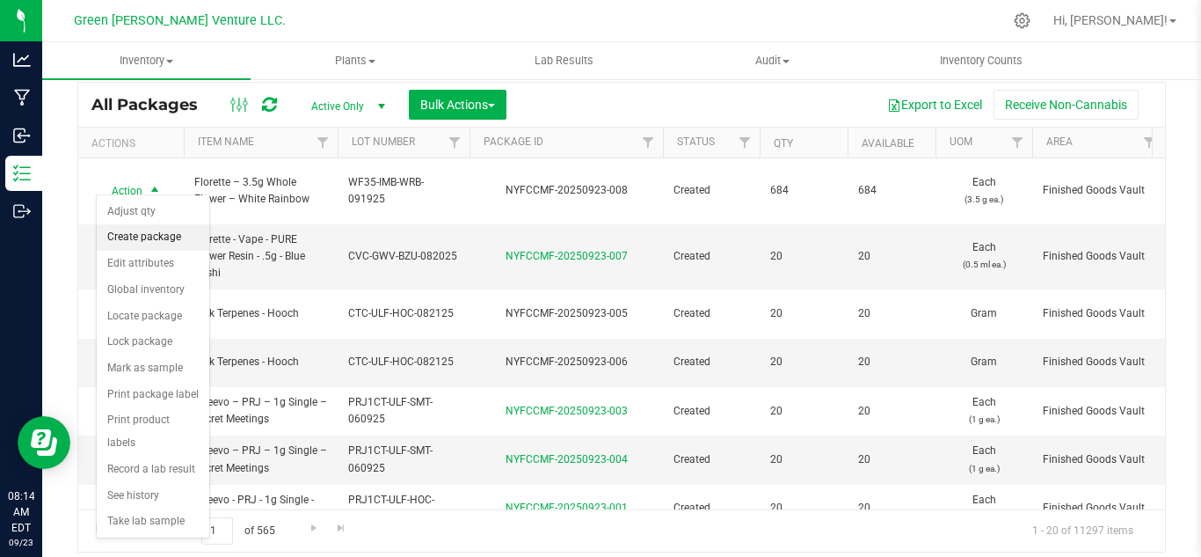
click at [171, 237] on li "Create package" at bounding box center [153, 237] width 113 height 26
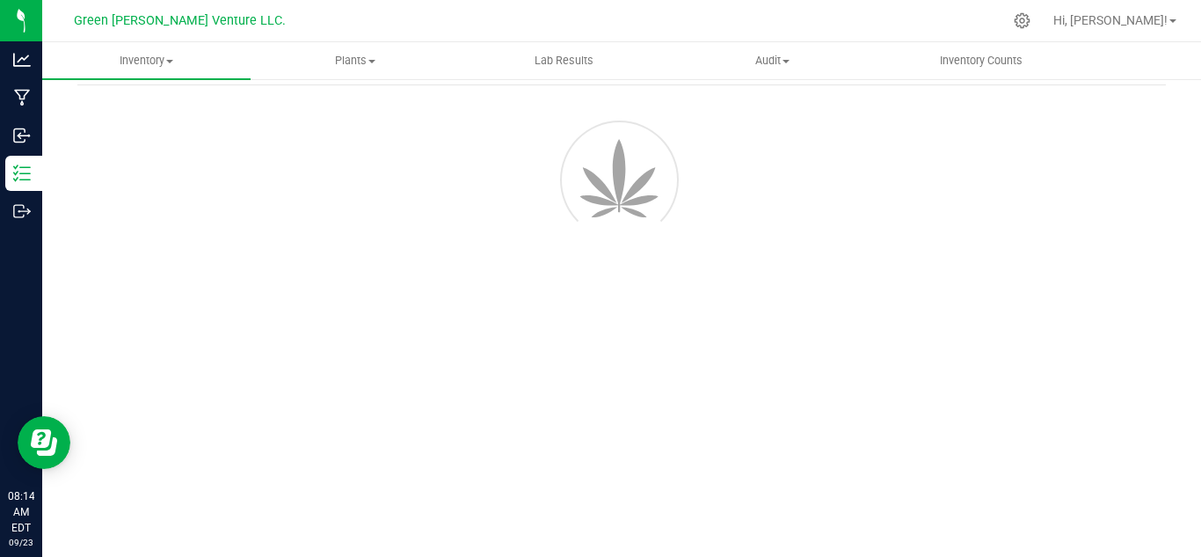
scroll to position [70, 0]
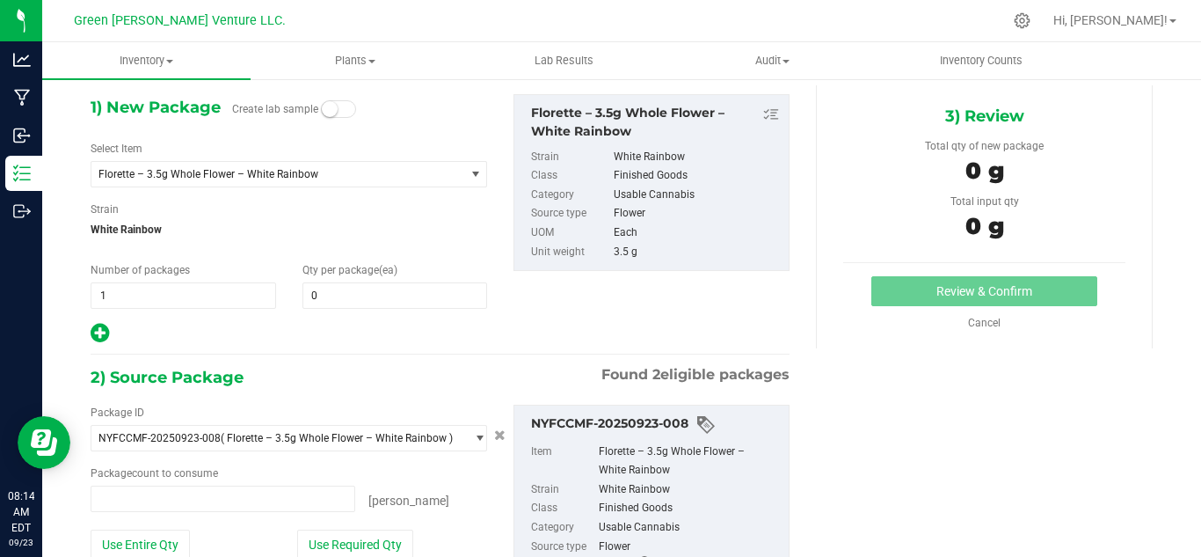
type input "0 ea"
click at [328, 289] on span "0 0" at bounding box center [396, 295] width 186 height 26
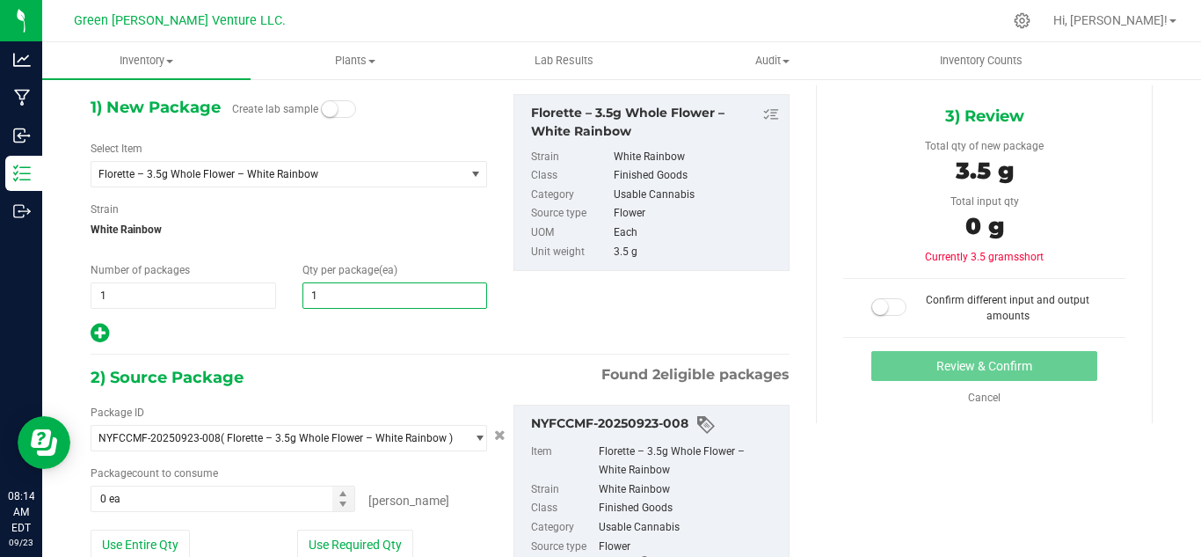
type input "18"
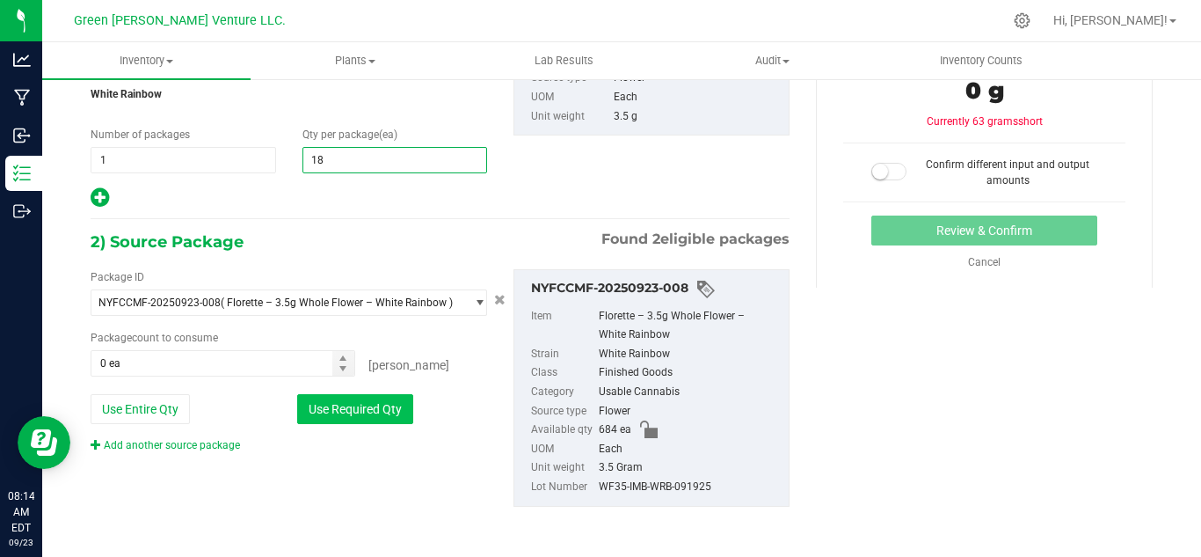
click at [349, 414] on button "Use Required Qty" at bounding box center [355, 409] width 116 height 30
type input "18"
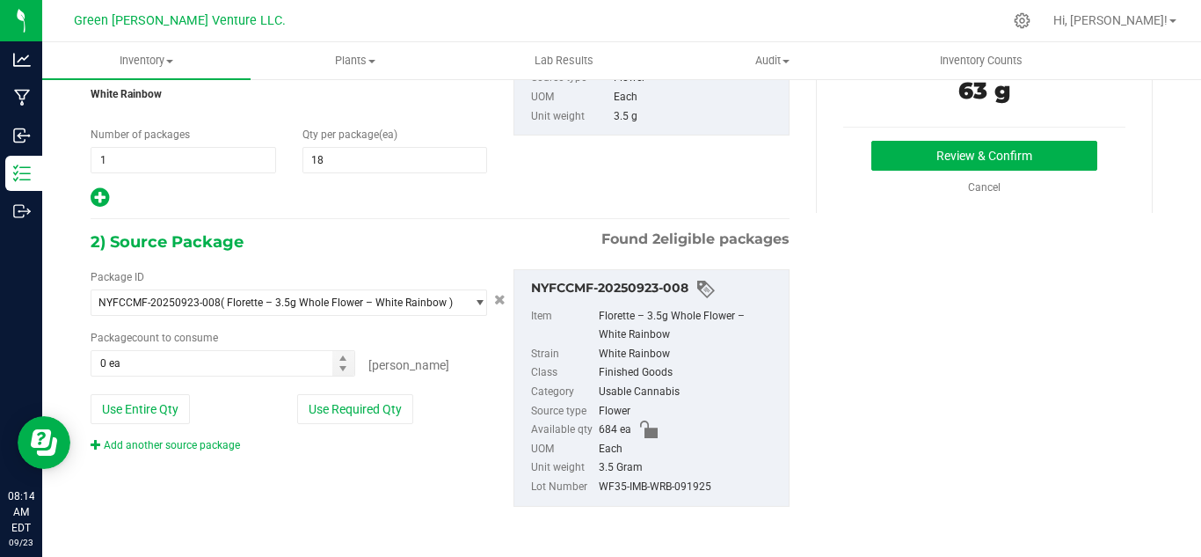
type input "18 ea"
click at [900, 159] on button "Review & Confirm" at bounding box center [985, 156] width 226 height 30
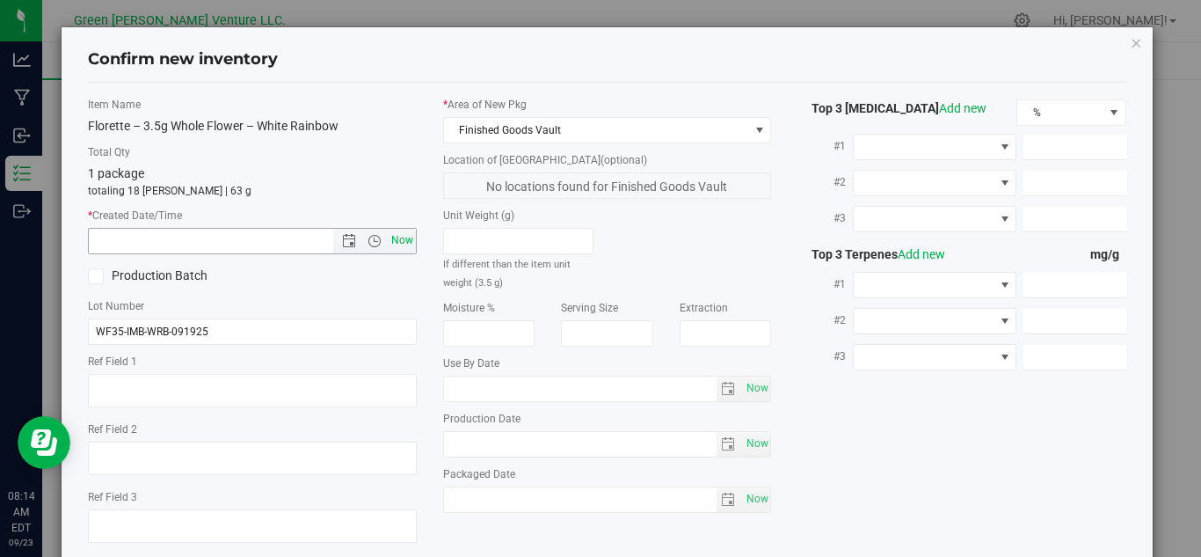
click at [401, 235] on span "Now" at bounding box center [402, 241] width 30 height 26
type input "[DATE] 8:14 AM"
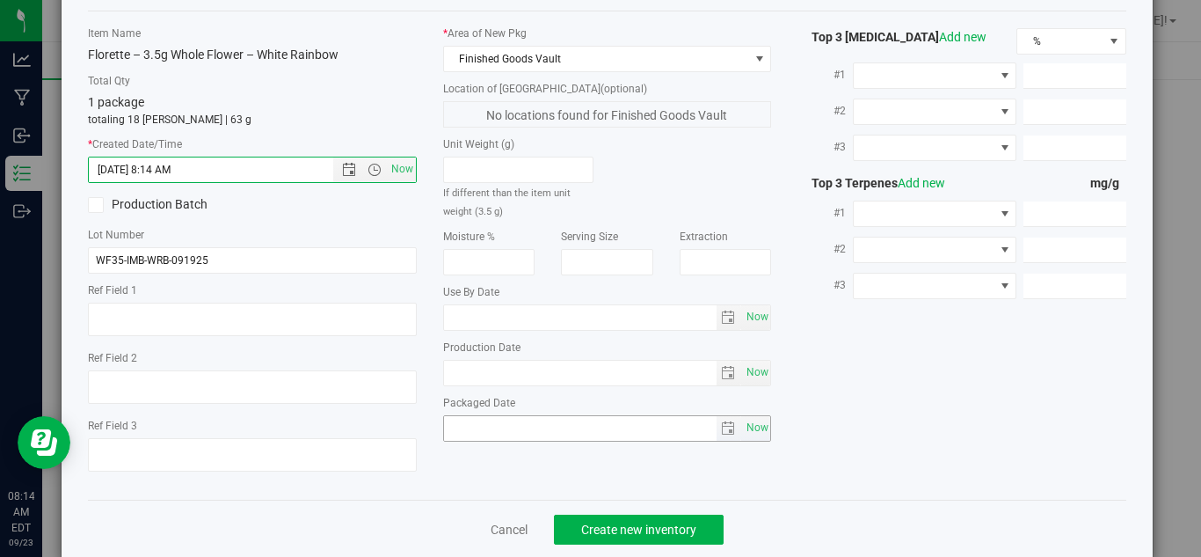
scroll to position [100, 0]
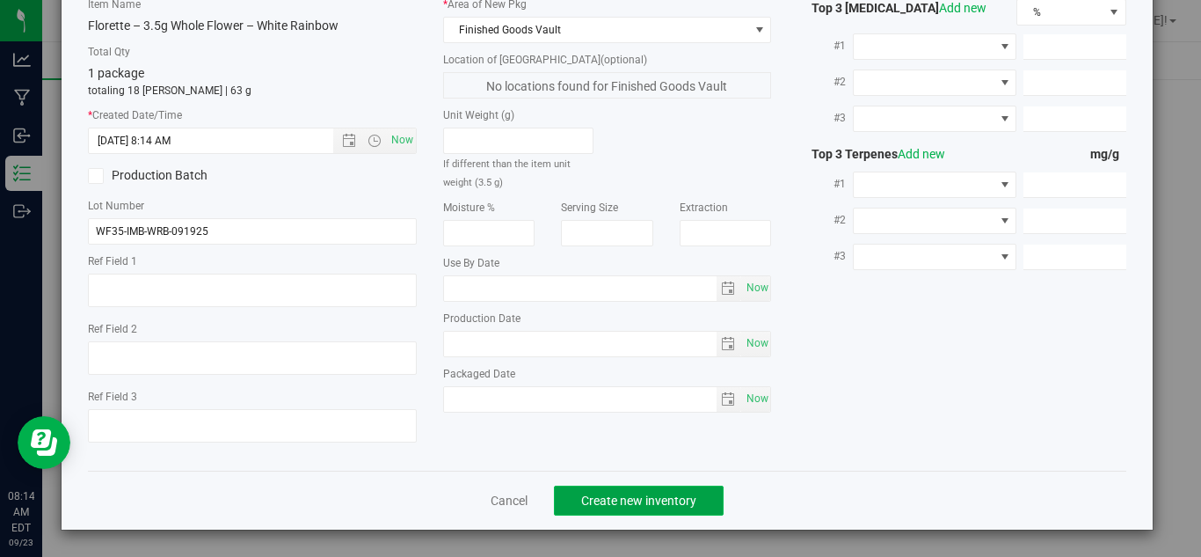
click at [601, 500] on span "Create new inventory" at bounding box center [638, 500] width 115 height 14
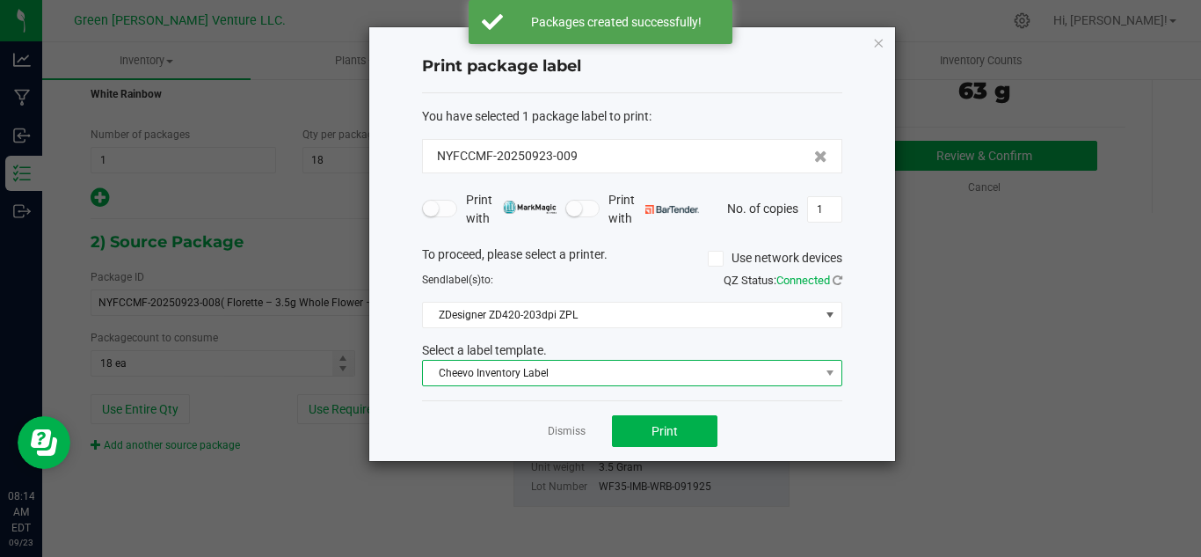
click at [558, 370] on span "Cheevo Inventory Label" at bounding box center [621, 373] width 397 height 25
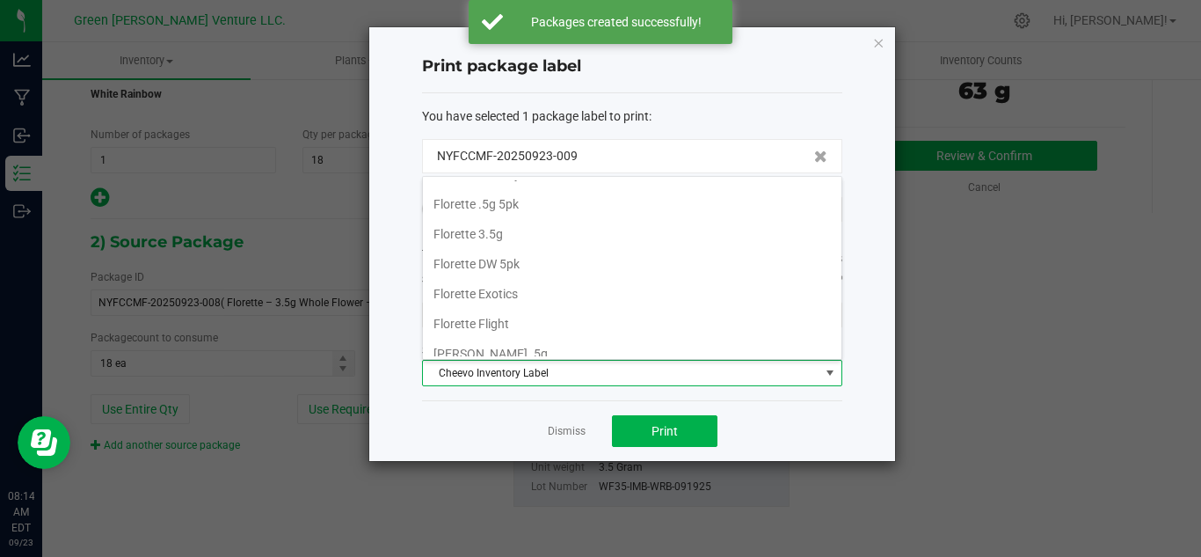
scroll to position [303, 0]
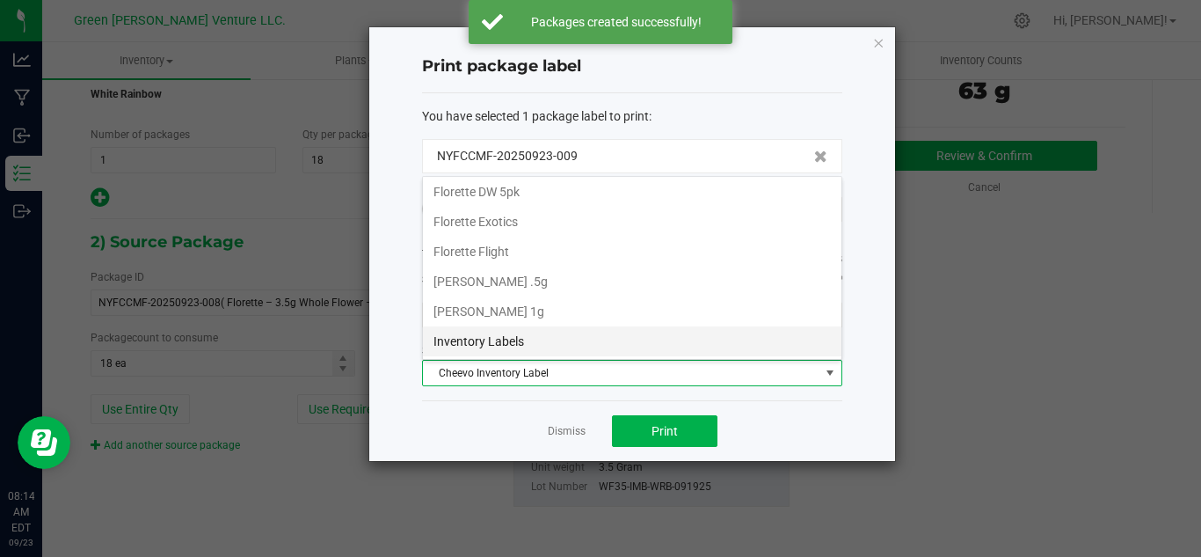
click at [532, 343] on li "Inventory Labels" at bounding box center [632, 341] width 419 height 30
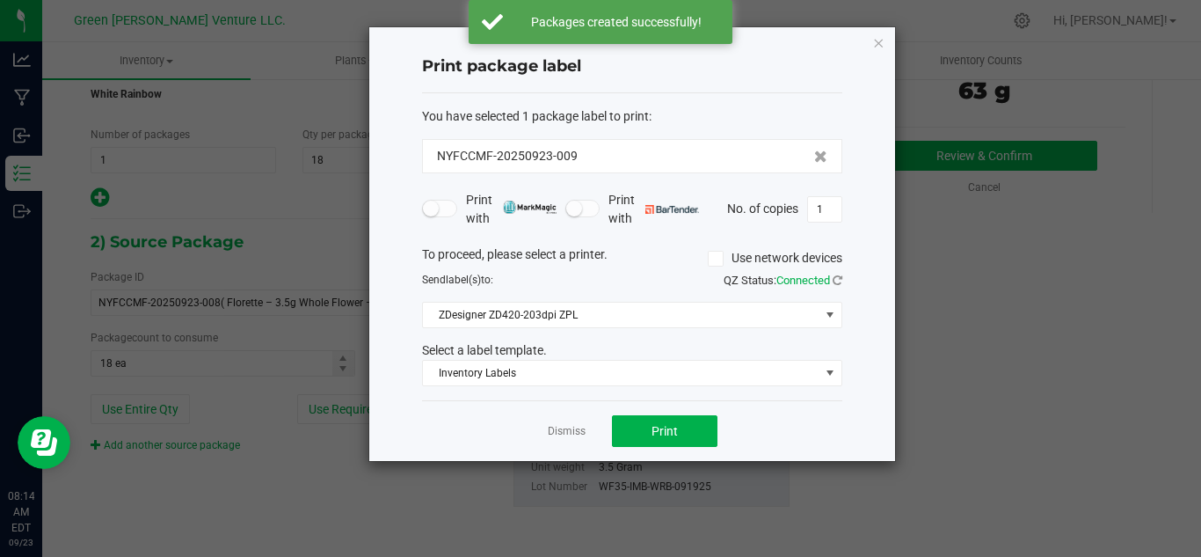
click at [850, 215] on div "Print package label You have selected 1 package label to print : NYFCCMF-202509…" at bounding box center [632, 244] width 526 height 434
click at [833, 201] on input "1" at bounding box center [824, 209] width 33 height 25
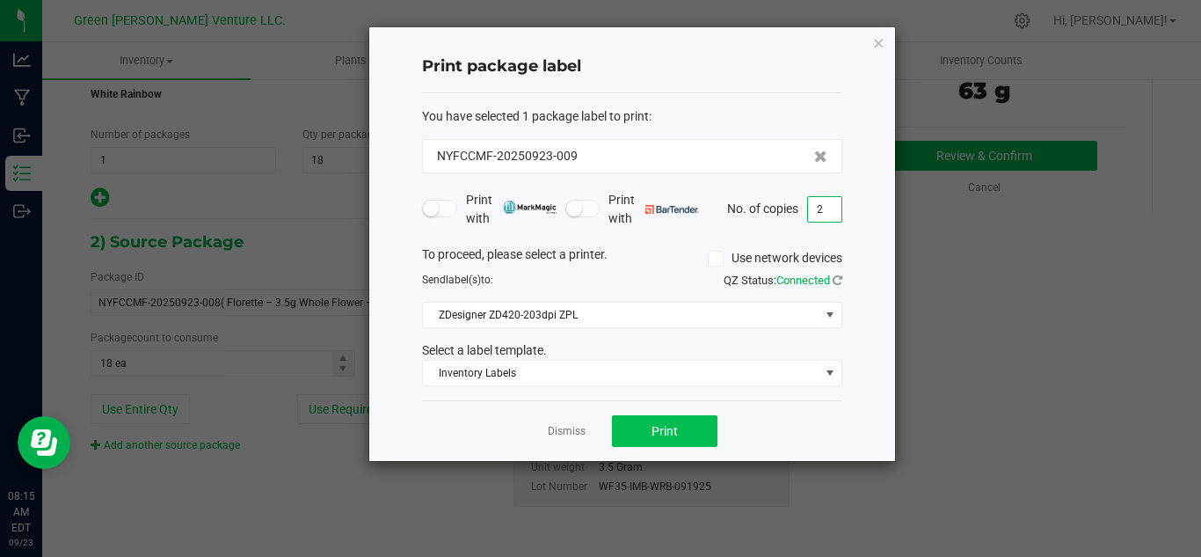
type input "2"
click at [652, 428] on span "Print" at bounding box center [665, 431] width 26 height 14
click at [571, 438] on div "Dismiss Print" at bounding box center [632, 430] width 420 height 61
click at [572, 431] on link "Dismiss" at bounding box center [567, 431] width 38 height 15
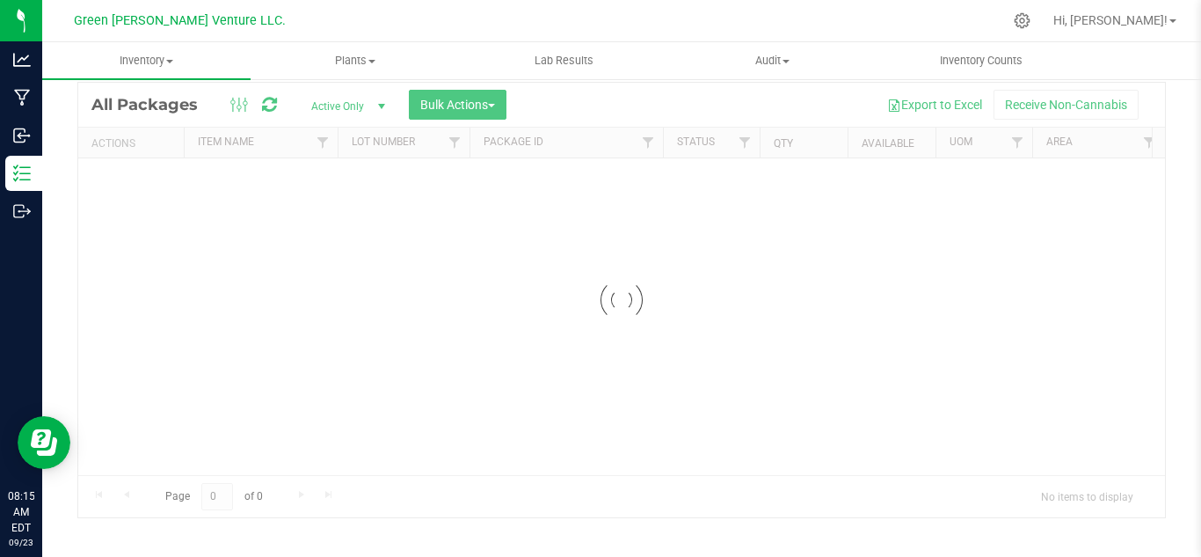
scroll to position [57, 0]
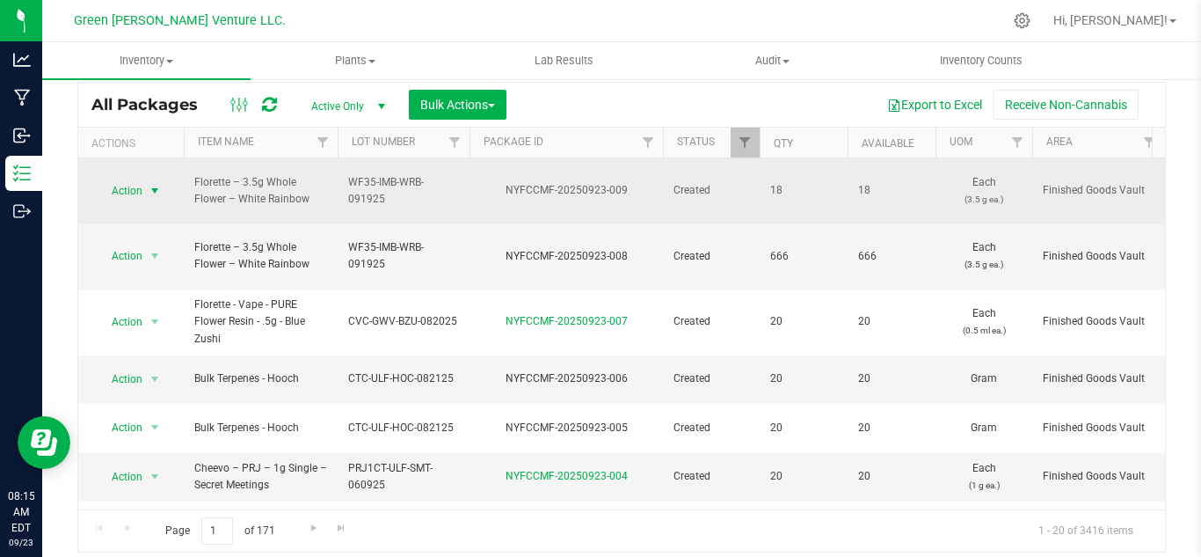
click at [131, 183] on span "Action" at bounding box center [119, 191] width 47 height 25
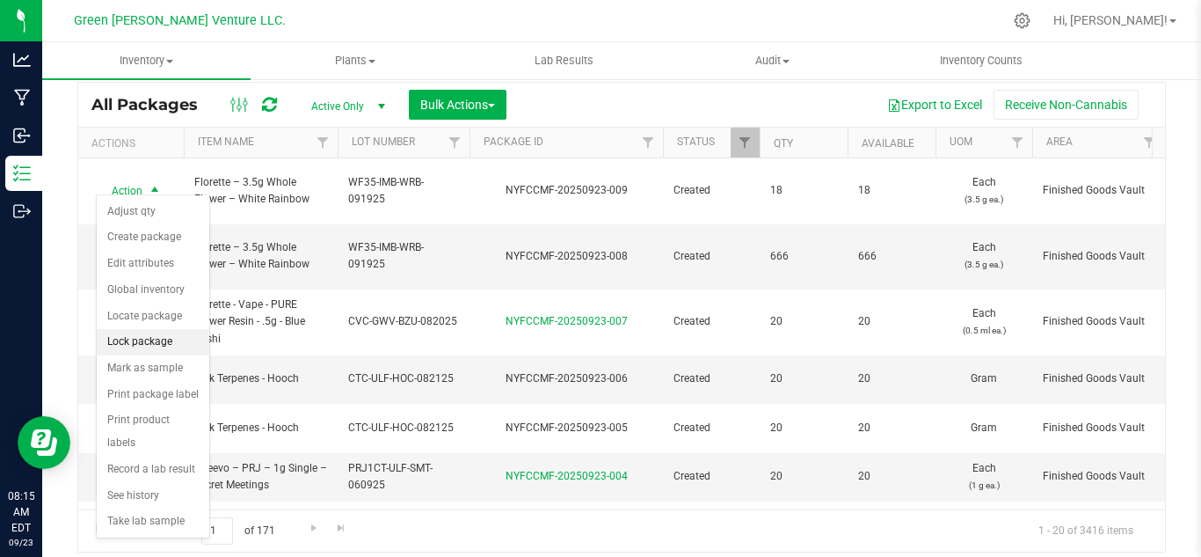
click at [145, 345] on li "Lock package" at bounding box center [153, 342] width 113 height 26
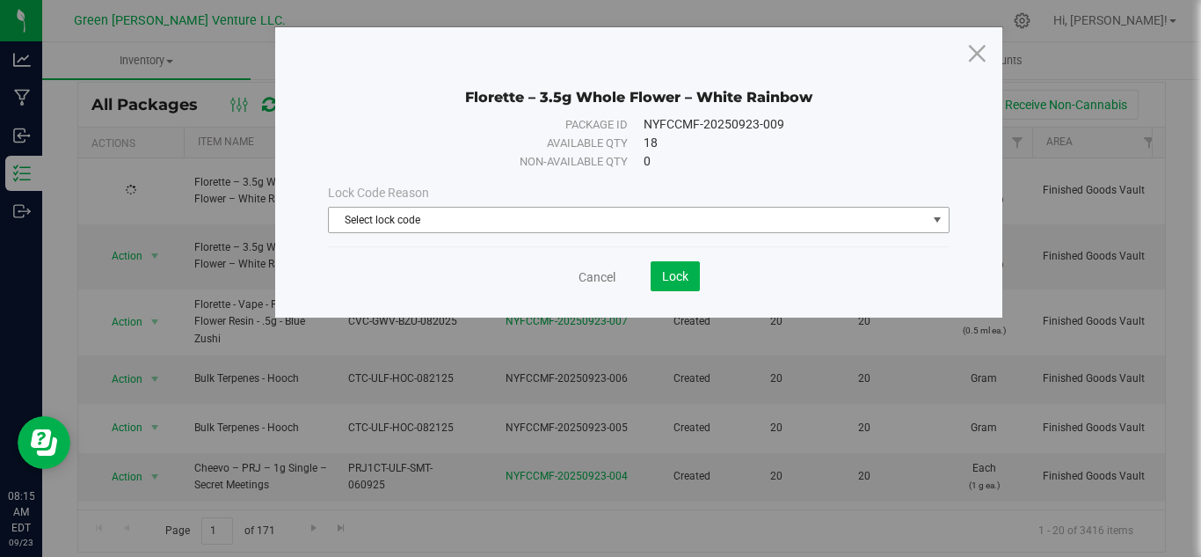
click at [432, 223] on span "Select lock code" at bounding box center [628, 220] width 598 height 25
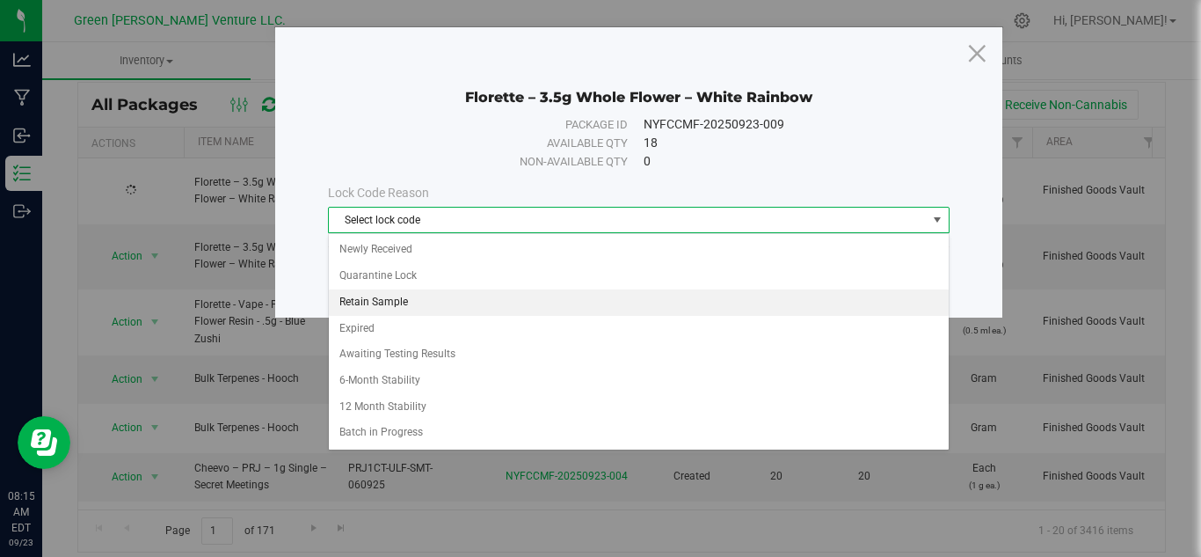
click at [378, 301] on li "Retain Sample" at bounding box center [639, 302] width 620 height 26
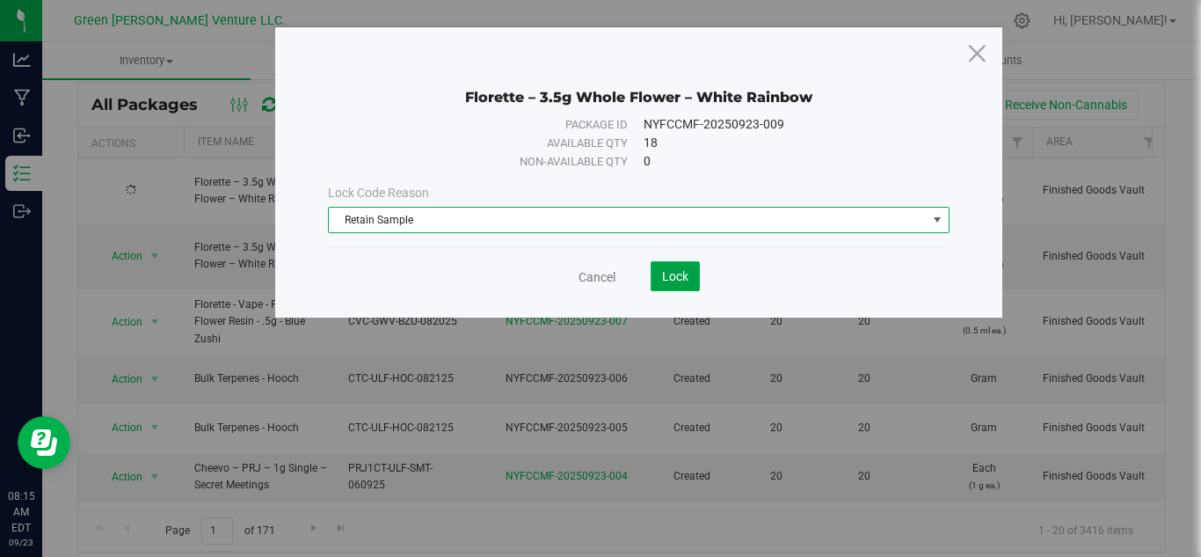
click at [669, 278] on span "Lock" at bounding box center [675, 276] width 26 height 14
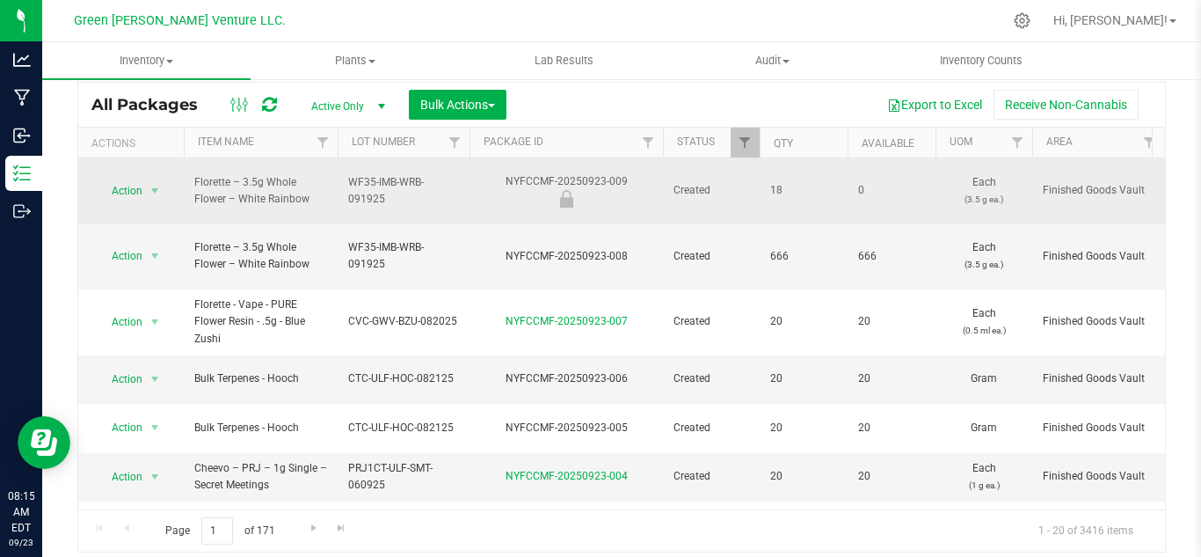
drag, startPoint x: 633, startPoint y: 172, endPoint x: 503, endPoint y: 177, distance: 130.2
click at [503, 177] on div "NYFCCMF-20250923-009" at bounding box center [566, 190] width 199 height 34
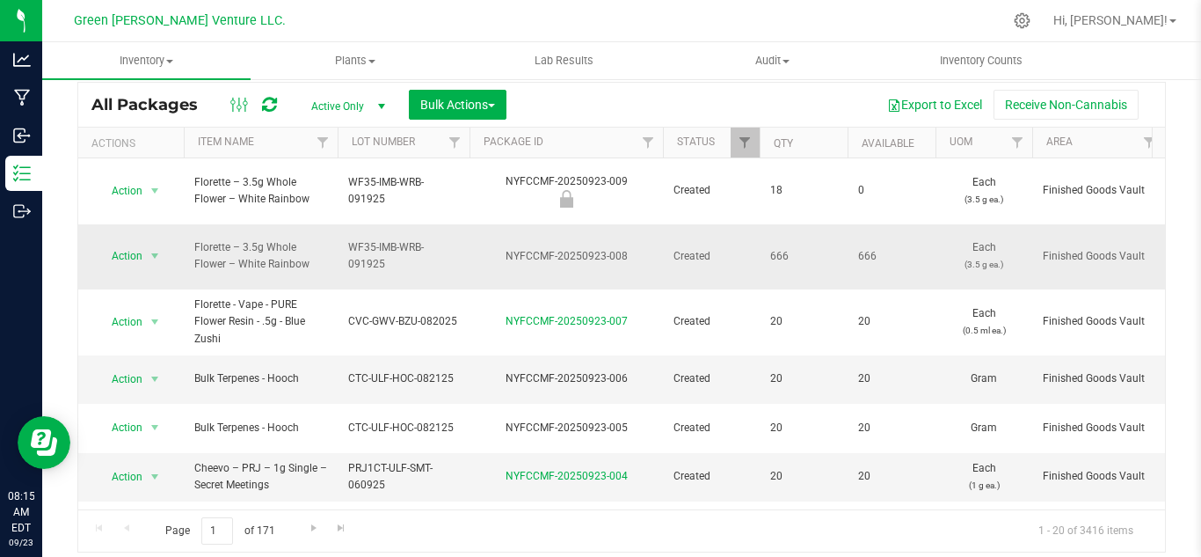
copy div "NYFCCMF-20250923-009"
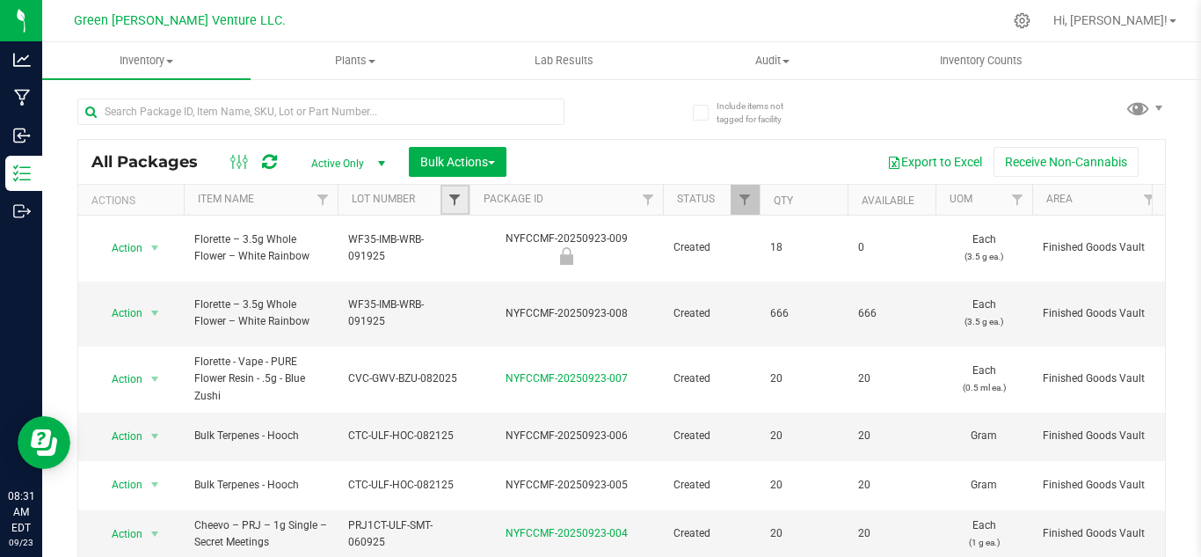
click at [454, 198] on span "Filter" at bounding box center [455, 200] width 14 height 14
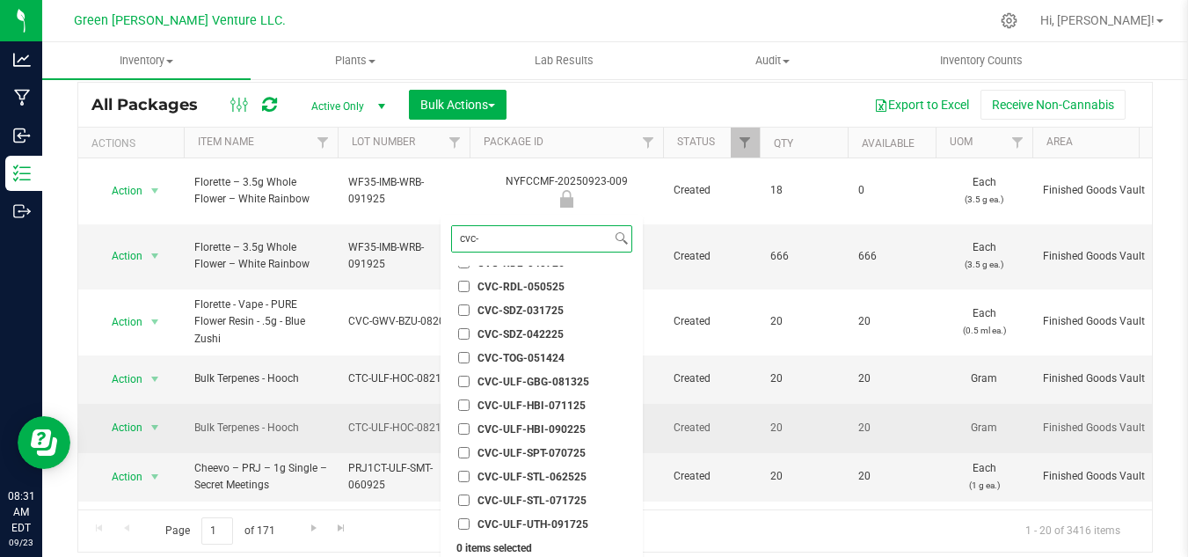
scroll to position [306, 0]
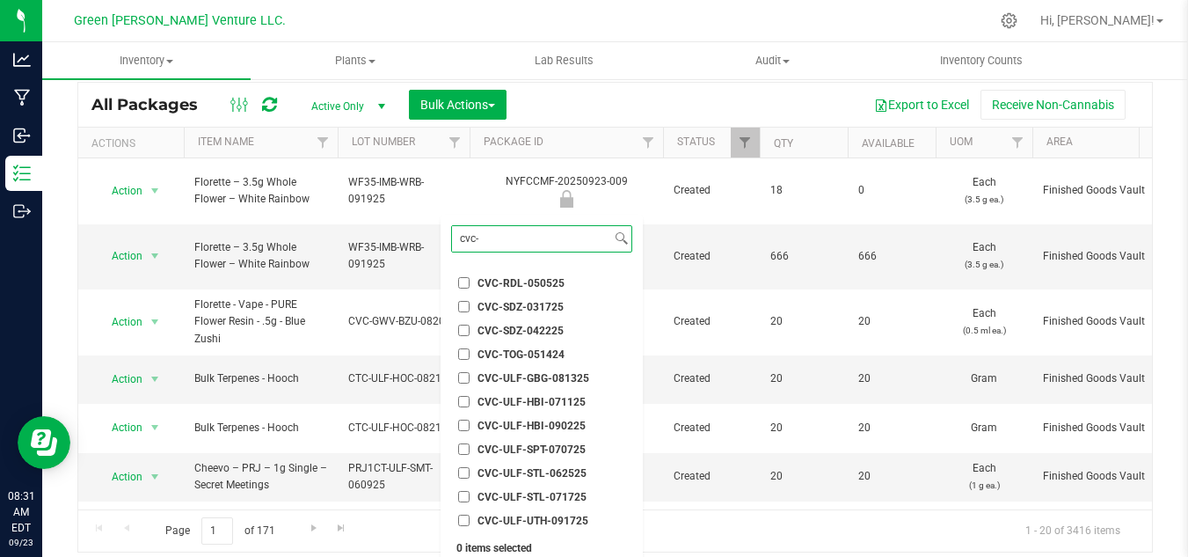
type input "cvc-"
click at [577, 420] on span "CVC-ULF-HBI-090225" at bounding box center [532, 425] width 108 height 11
click at [470, 419] on input "CVC-ULF-HBI-090225" at bounding box center [463, 424] width 11 height 11
checkbox input "true"
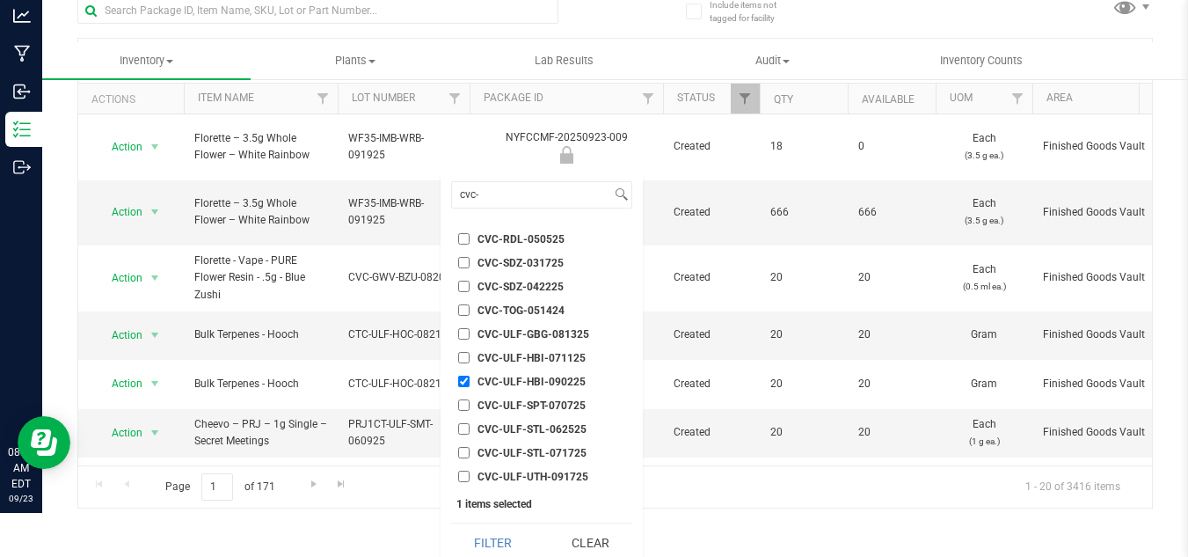
scroll to position [55, 0]
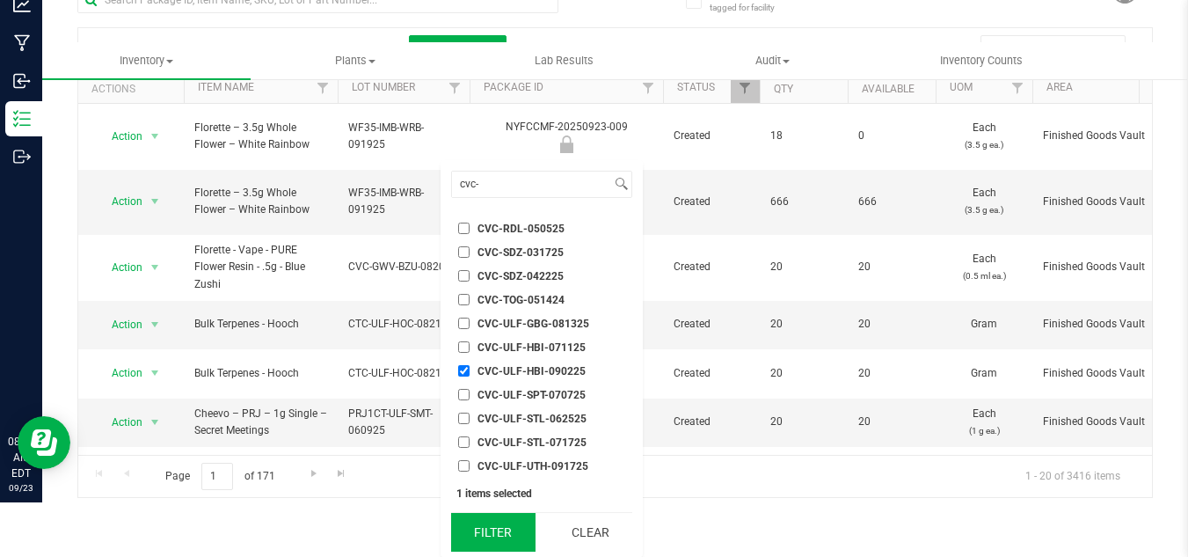
click at [485, 529] on button "Filter" at bounding box center [493, 532] width 84 height 39
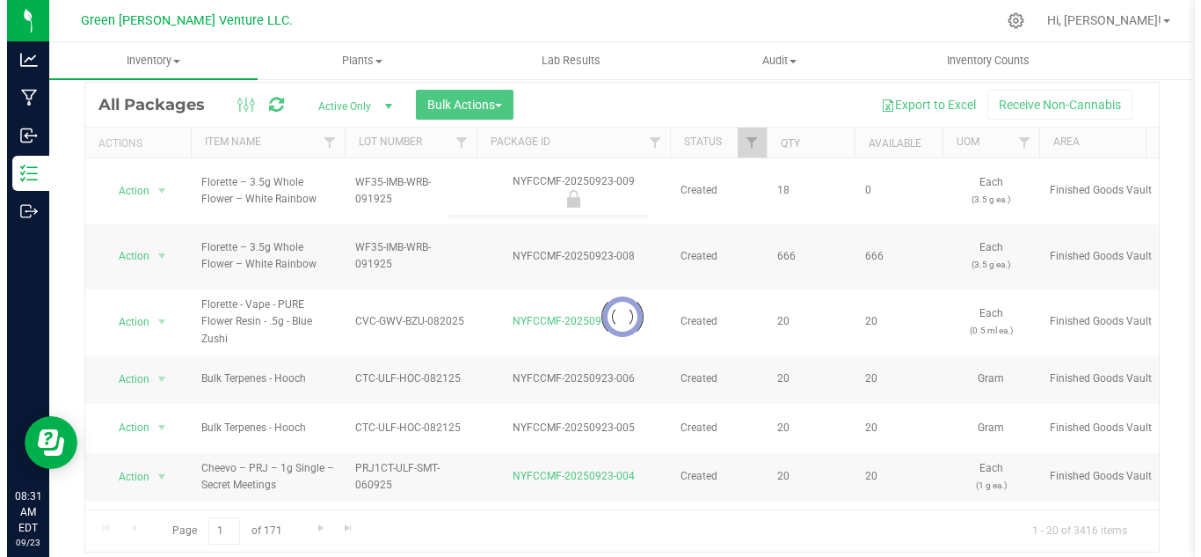
scroll to position [0, 0]
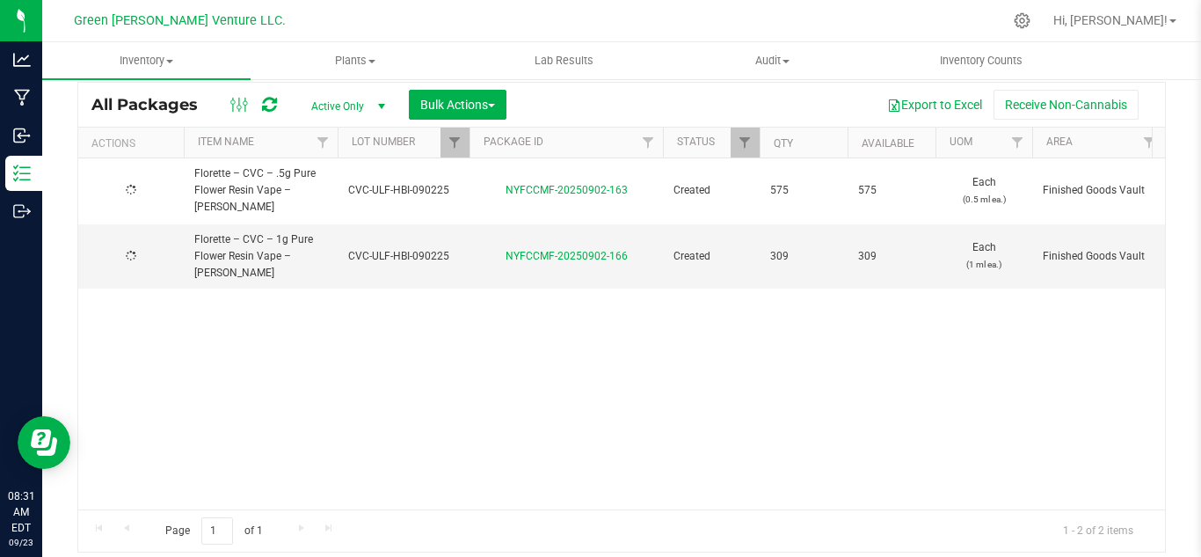
type input "[DATE]"
click at [144, 244] on span "select" at bounding box center [155, 256] width 22 height 25
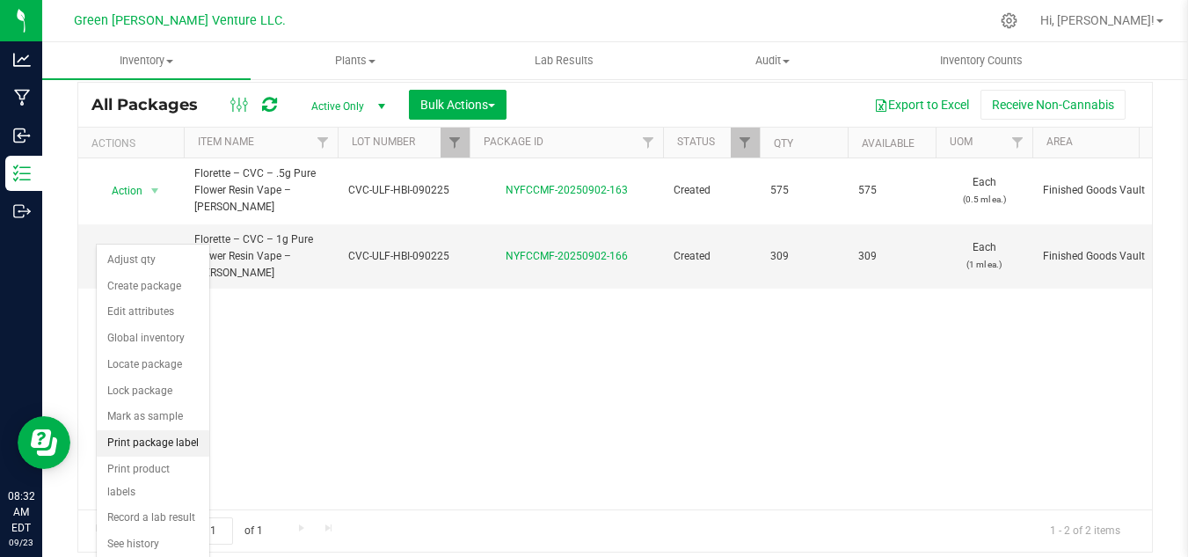
click at [157, 439] on li "Print package label" at bounding box center [153, 443] width 113 height 26
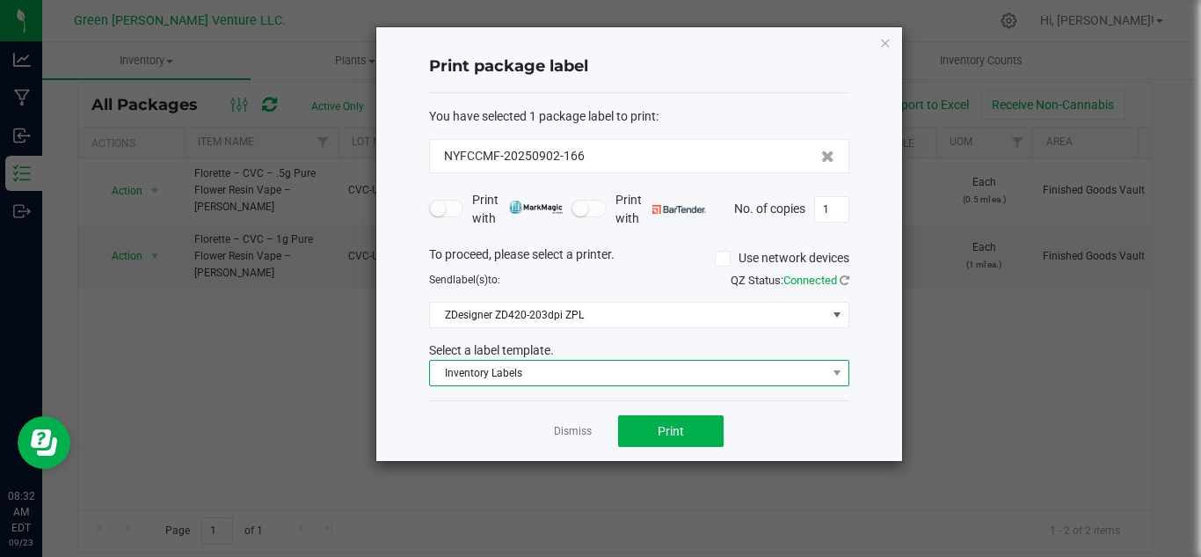
click at [529, 375] on span "Inventory Labels" at bounding box center [628, 373] width 397 height 25
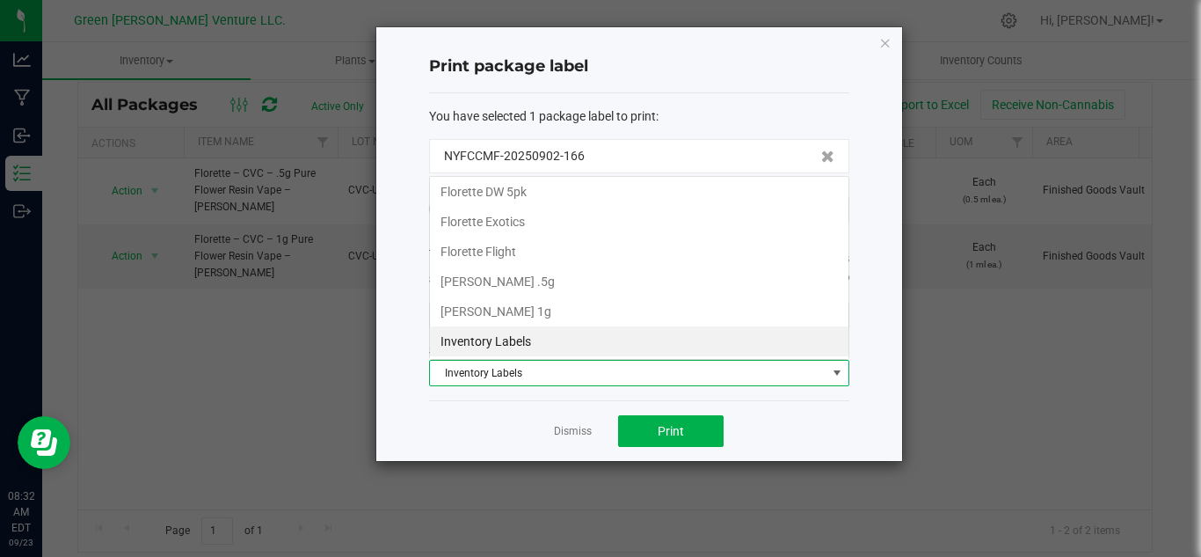
scroll to position [26, 420]
click at [536, 313] on li "[PERSON_NAME] 1g" at bounding box center [639, 311] width 419 height 30
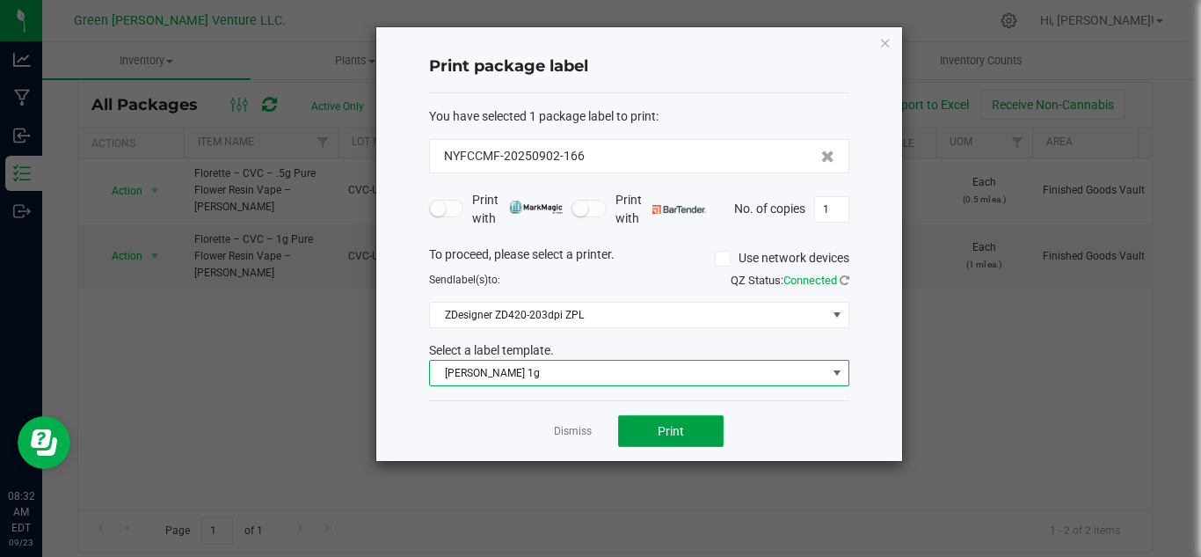
click at [663, 434] on span "Print" at bounding box center [671, 431] width 26 height 14
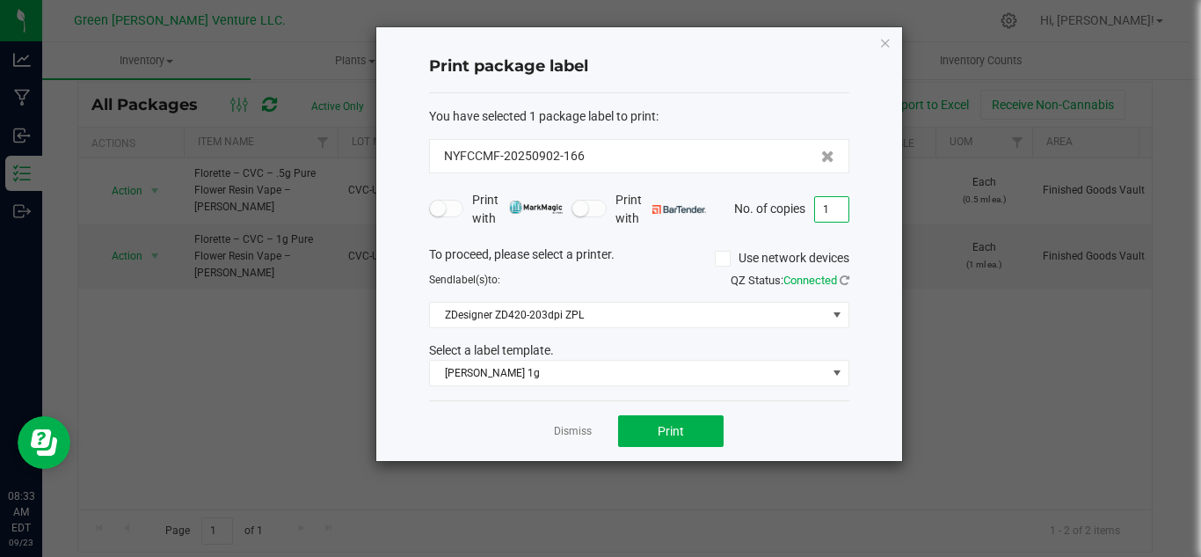
click at [841, 208] on input "1" at bounding box center [831, 209] width 33 height 25
type input "199"
click at [706, 431] on button "Print" at bounding box center [671, 431] width 106 height 32
click at [578, 424] on link "Dismiss" at bounding box center [573, 431] width 38 height 15
